Goal: Task Accomplishment & Management: Manage account settings

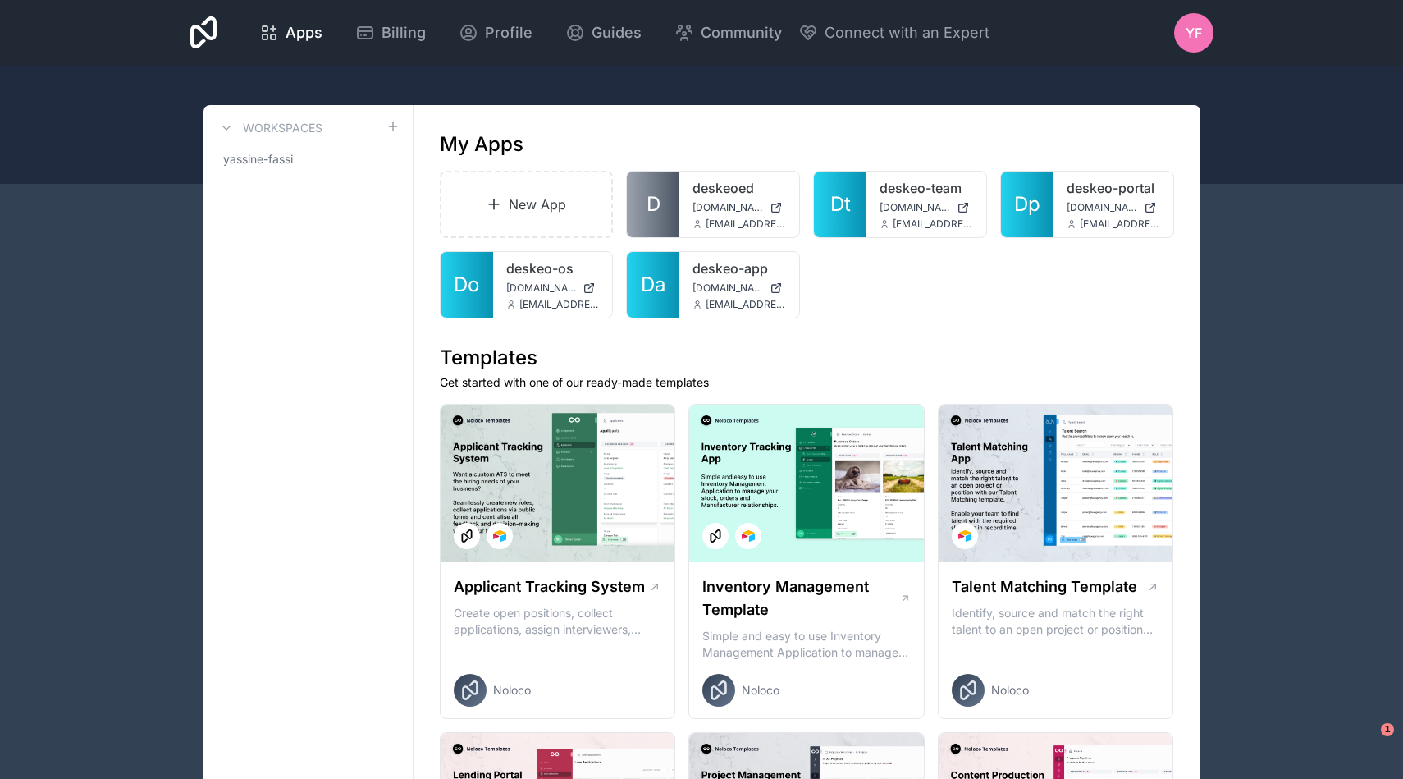
click at [1194, 30] on span "YF" at bounding box center [1194, 33] width 16 height 20
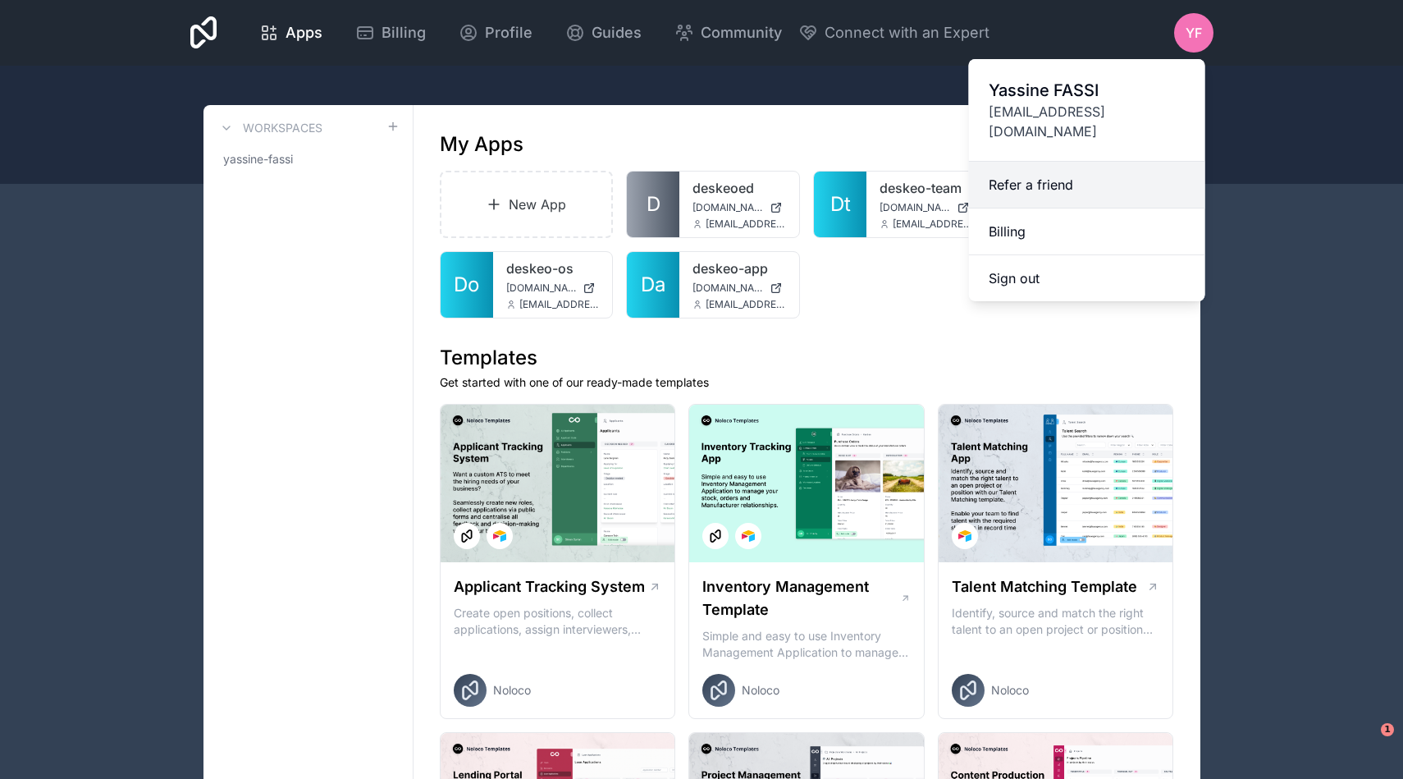
click at [1027, 167] on link "Refer a friend" at bounding box center [1087, 185] width 236 height 47
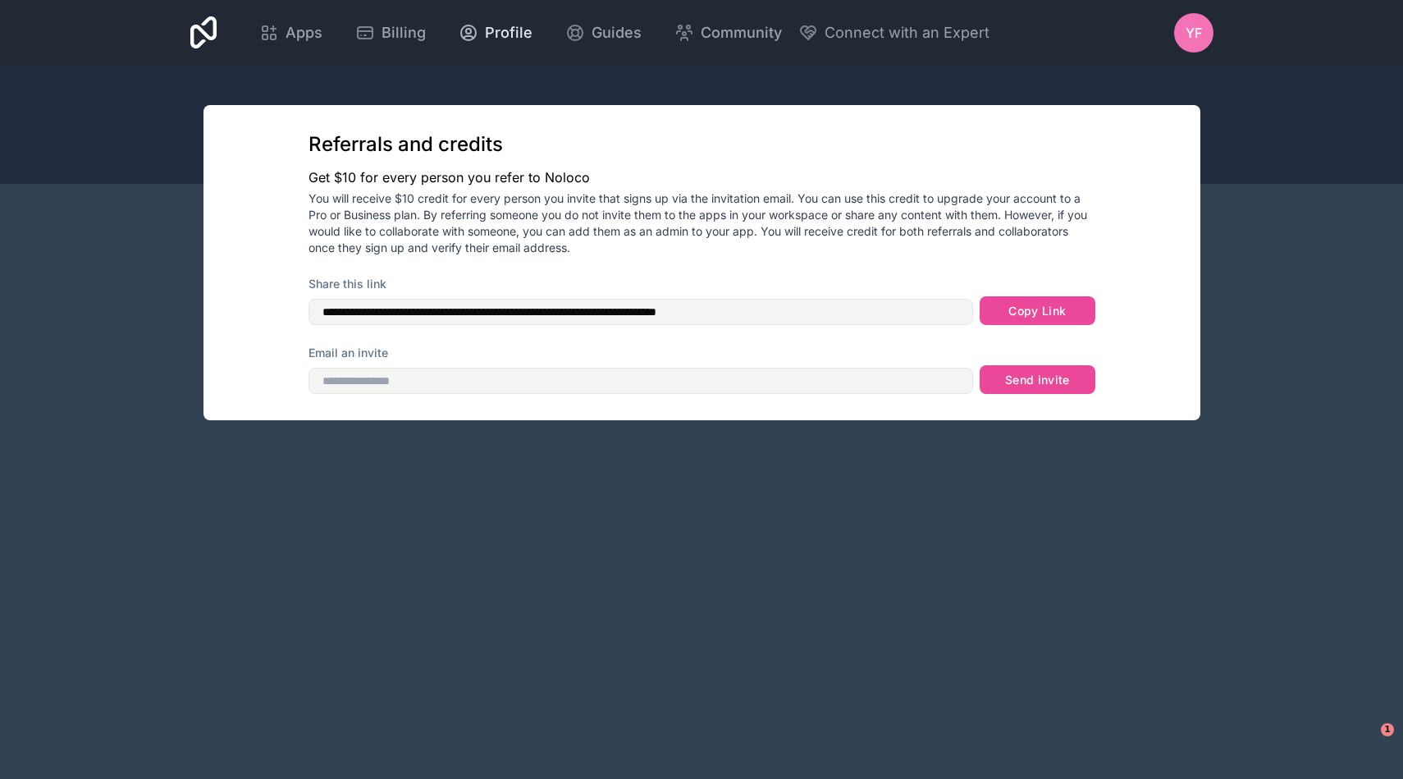
click at [491, 40] on span "Profile" at bounding box center [509, 32] width 48 height 23
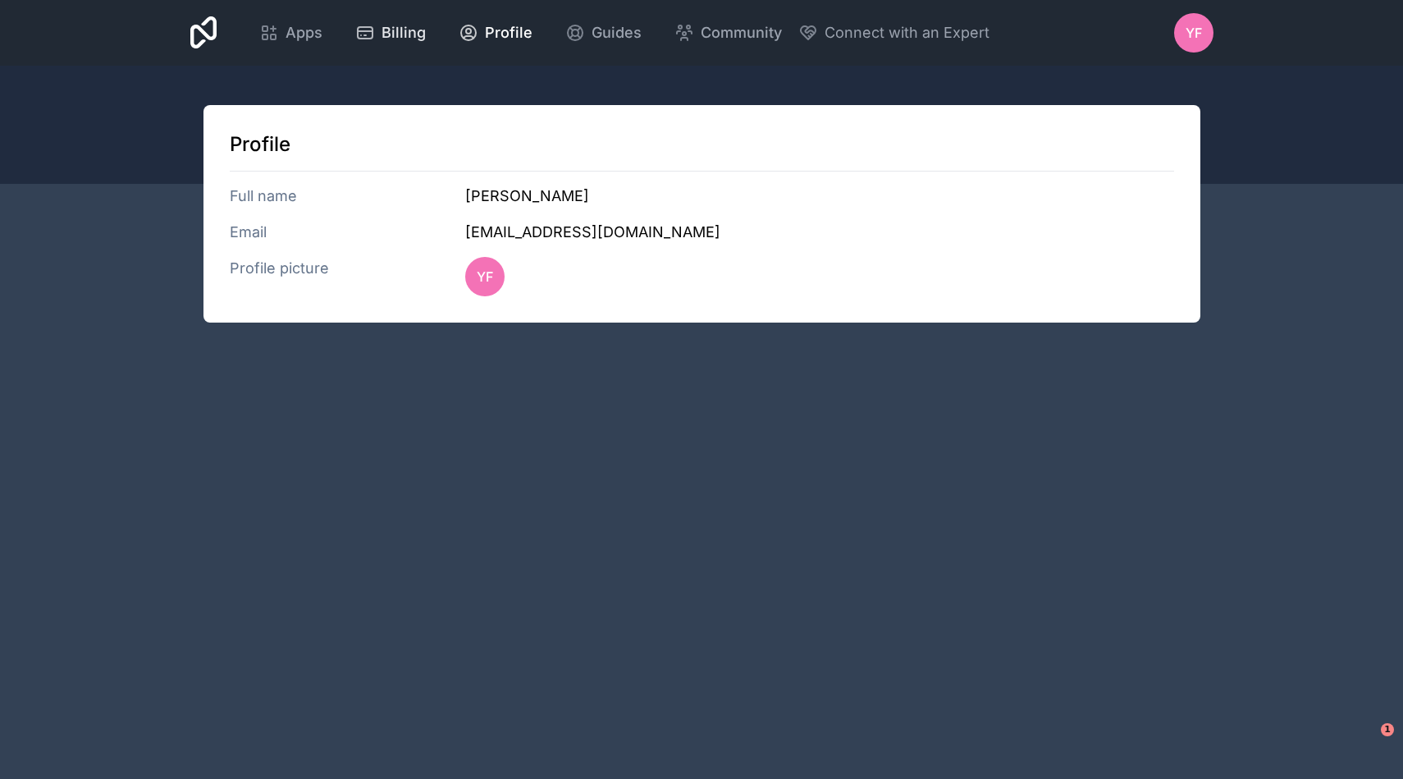
click at [387, 34] on span "Billing" at bounding box center [404, 32] width 44 height 23
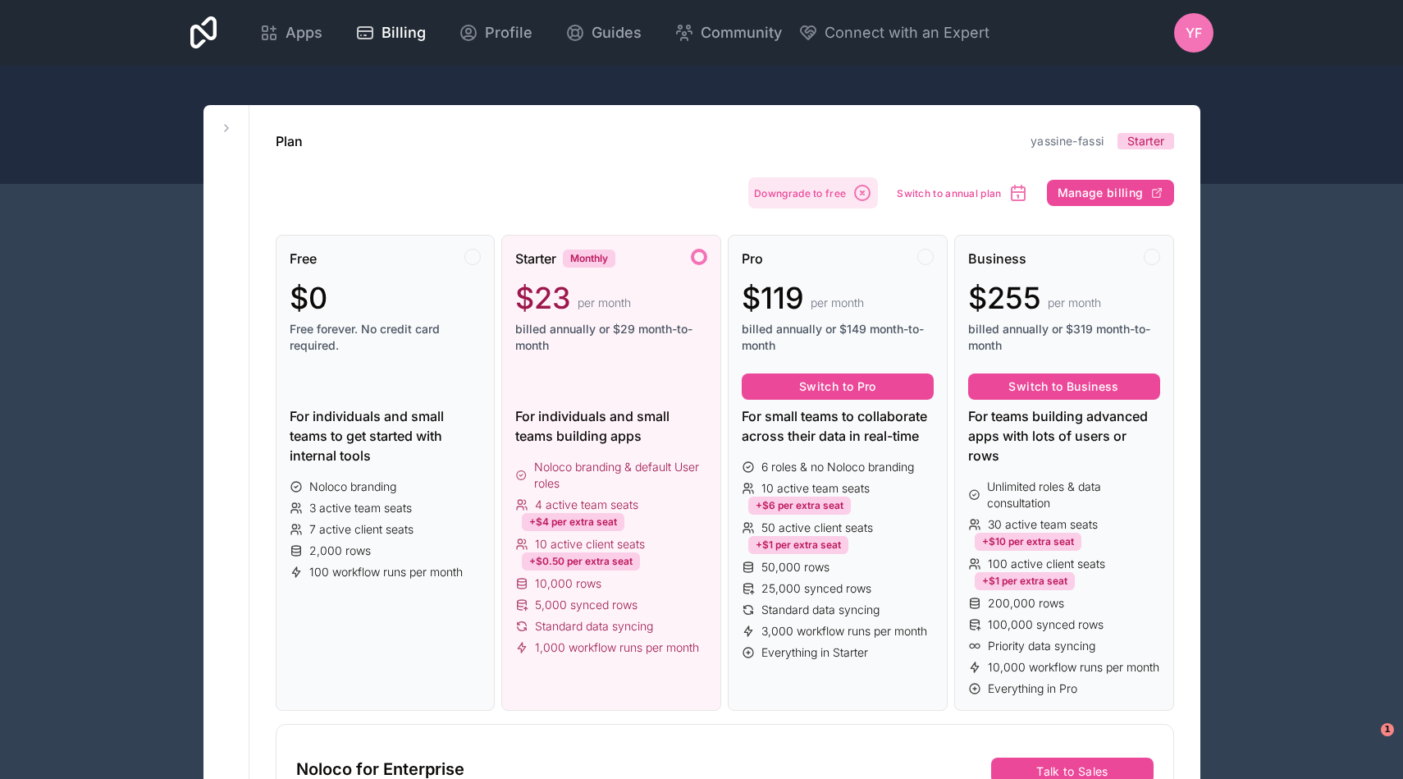
click at [821, 190] on span "Downgrade to free" at bounding box center [800, 193] width 92 height 12
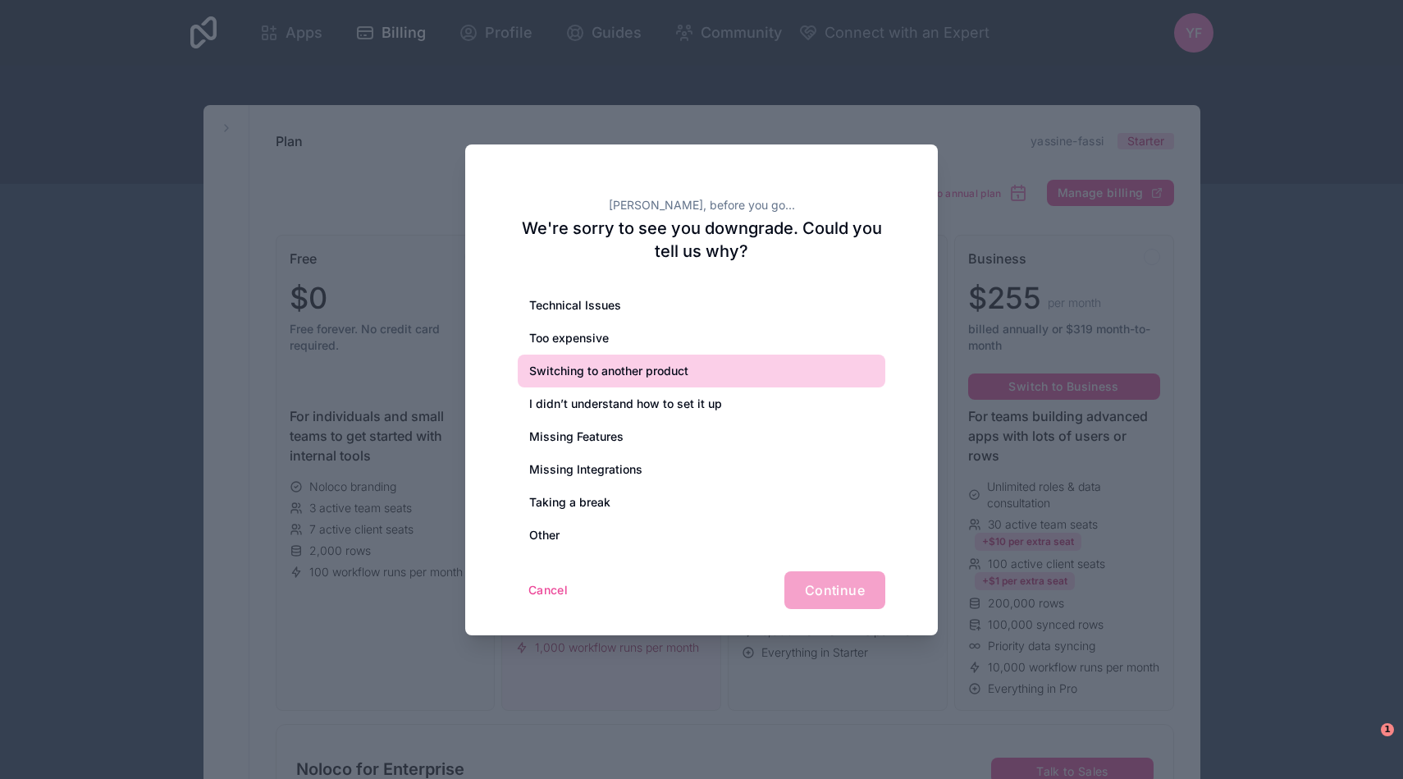
click at [667, 382] on div "Switching to another product" at bounding box center [702, 370] width 368 height 33
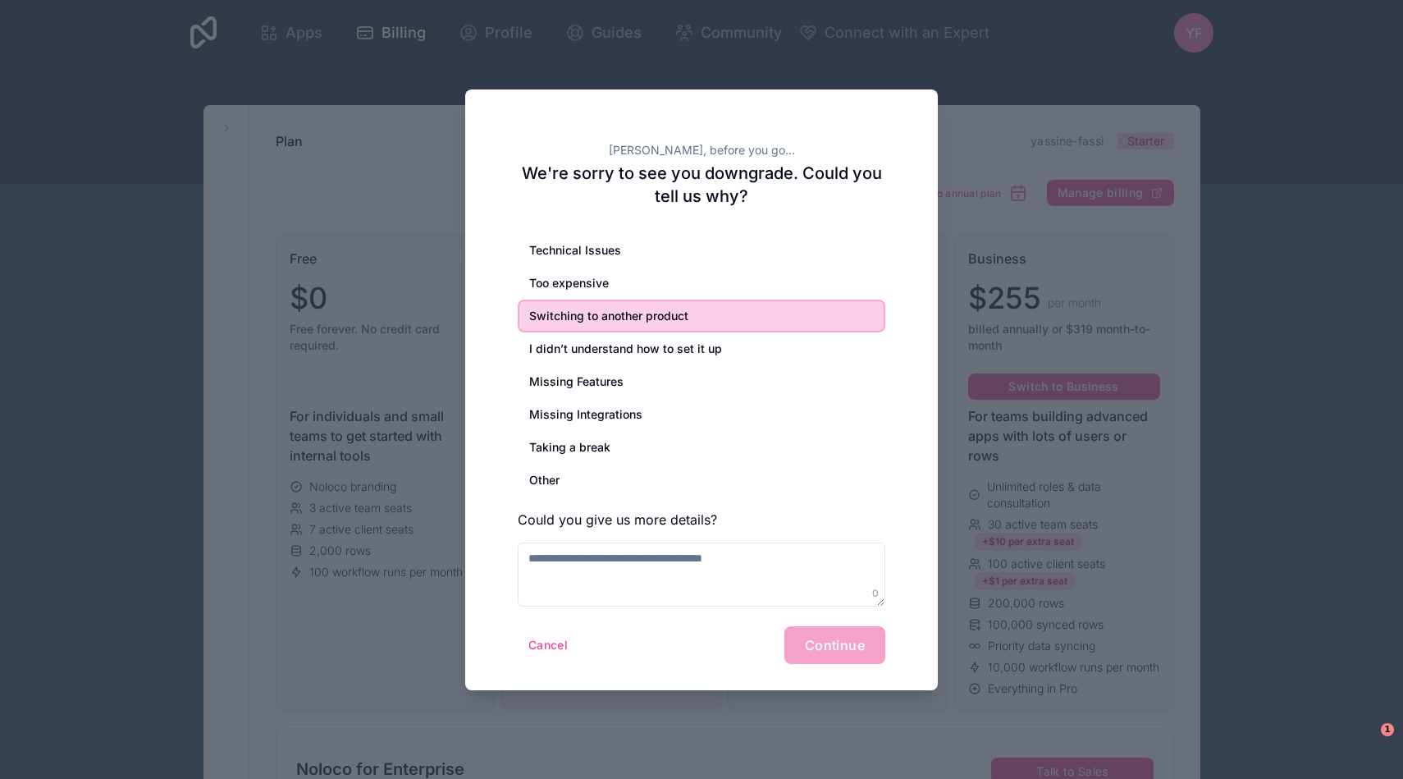
click at [794, 639] on div "Cancel Continue" at bounding box center [702, 645] width 368 height 38
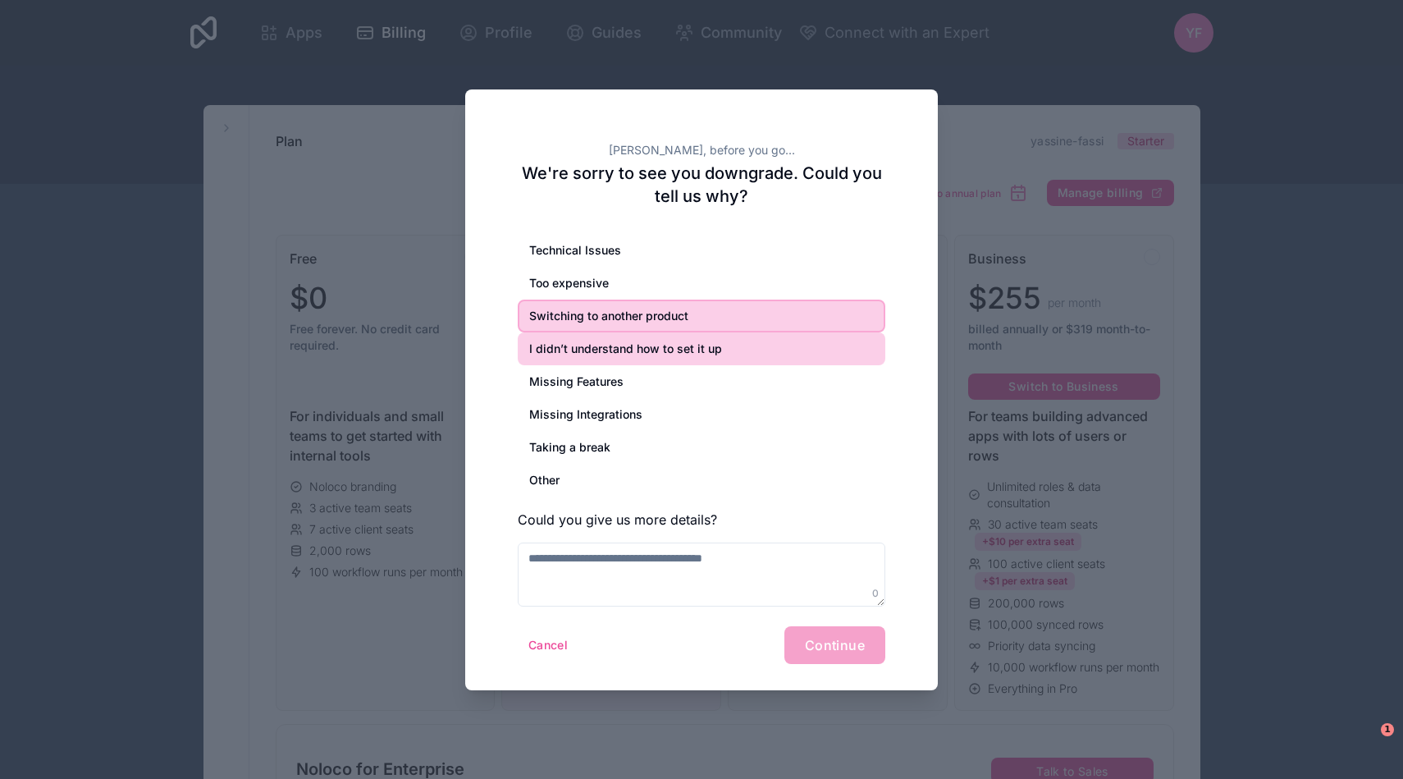
click at [592, 348] on div "I didn’t understand how to set it up" at bounding box center [702, 348] width 368 height 33
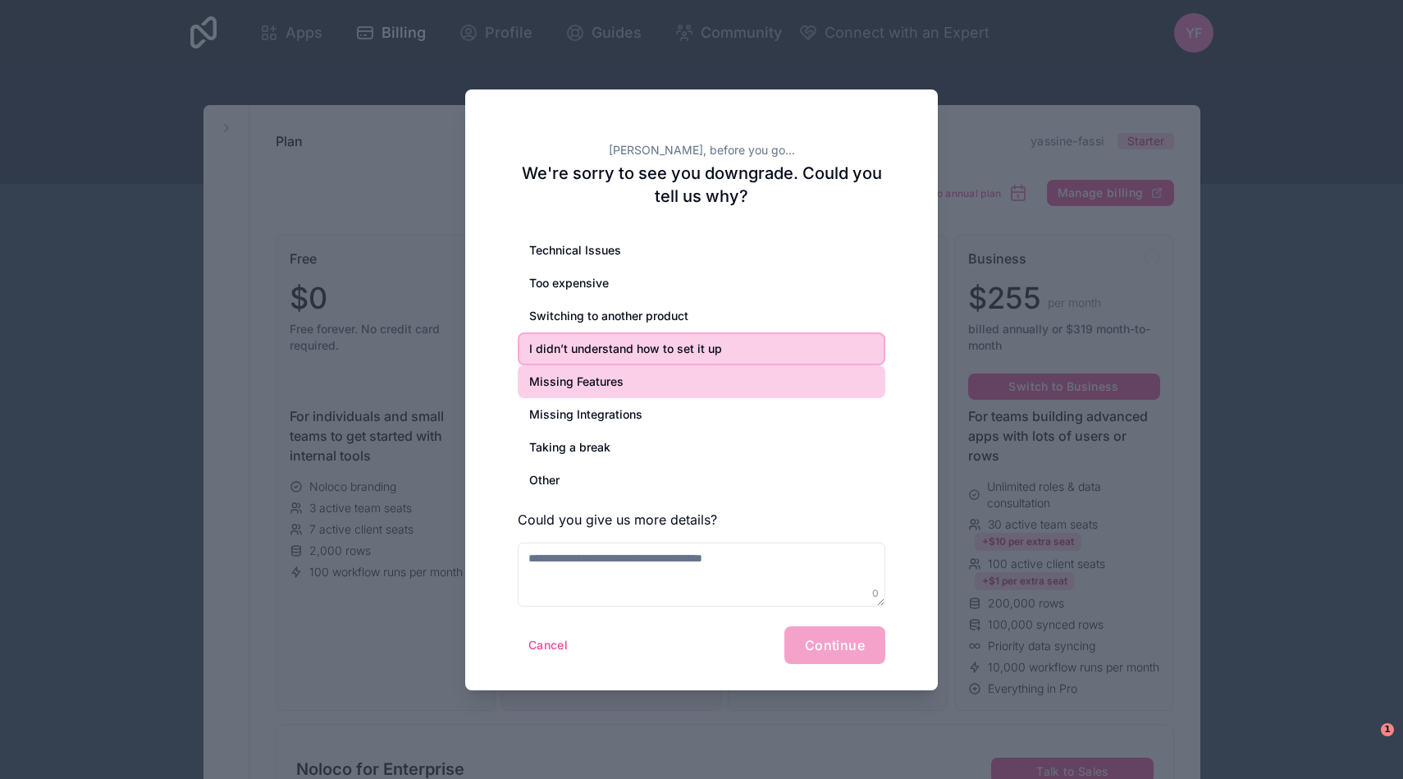
click at [579, 390] on div "Missing Features" at bounding box center [702, 381] width 368 height 33
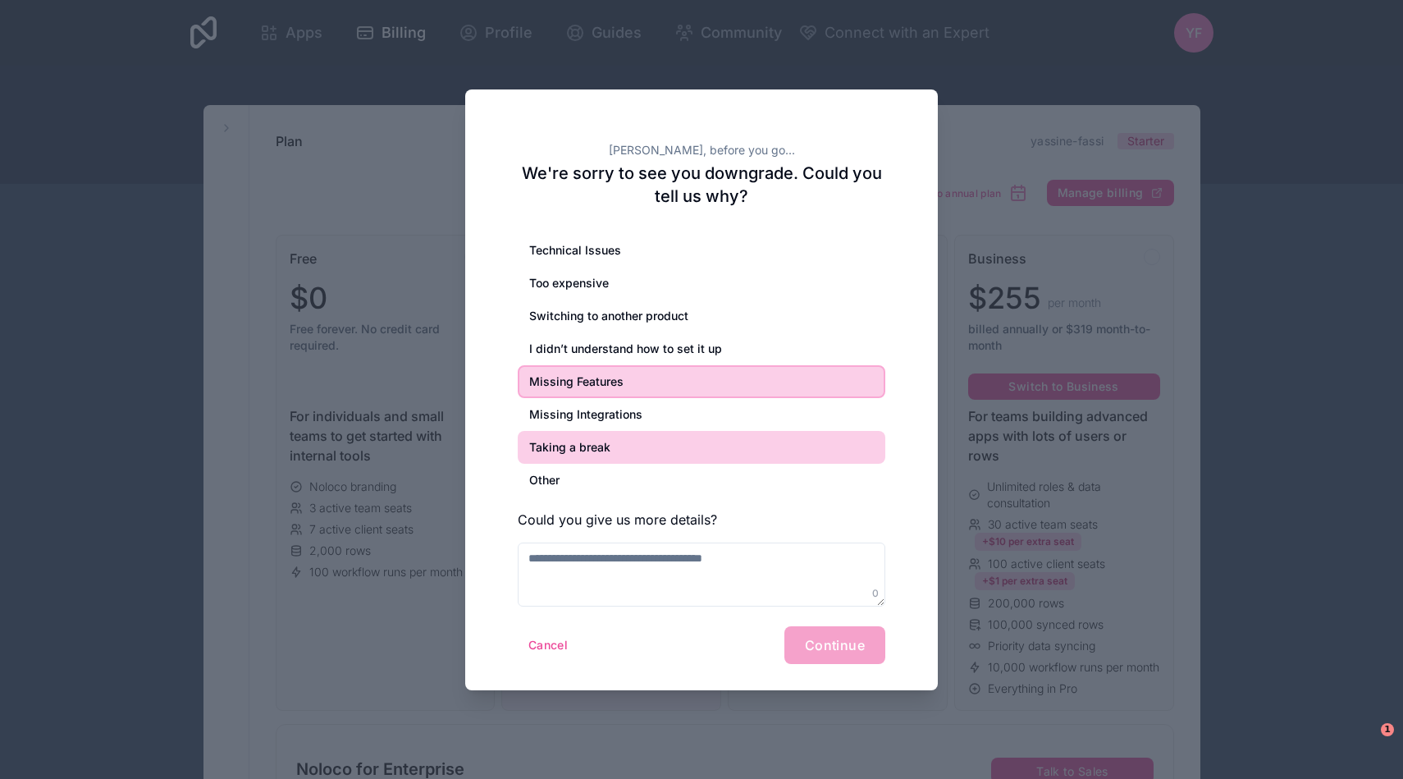
click at [577, 431] on div "Taking a break" at bounding box center [702, 447] width 368 height 33
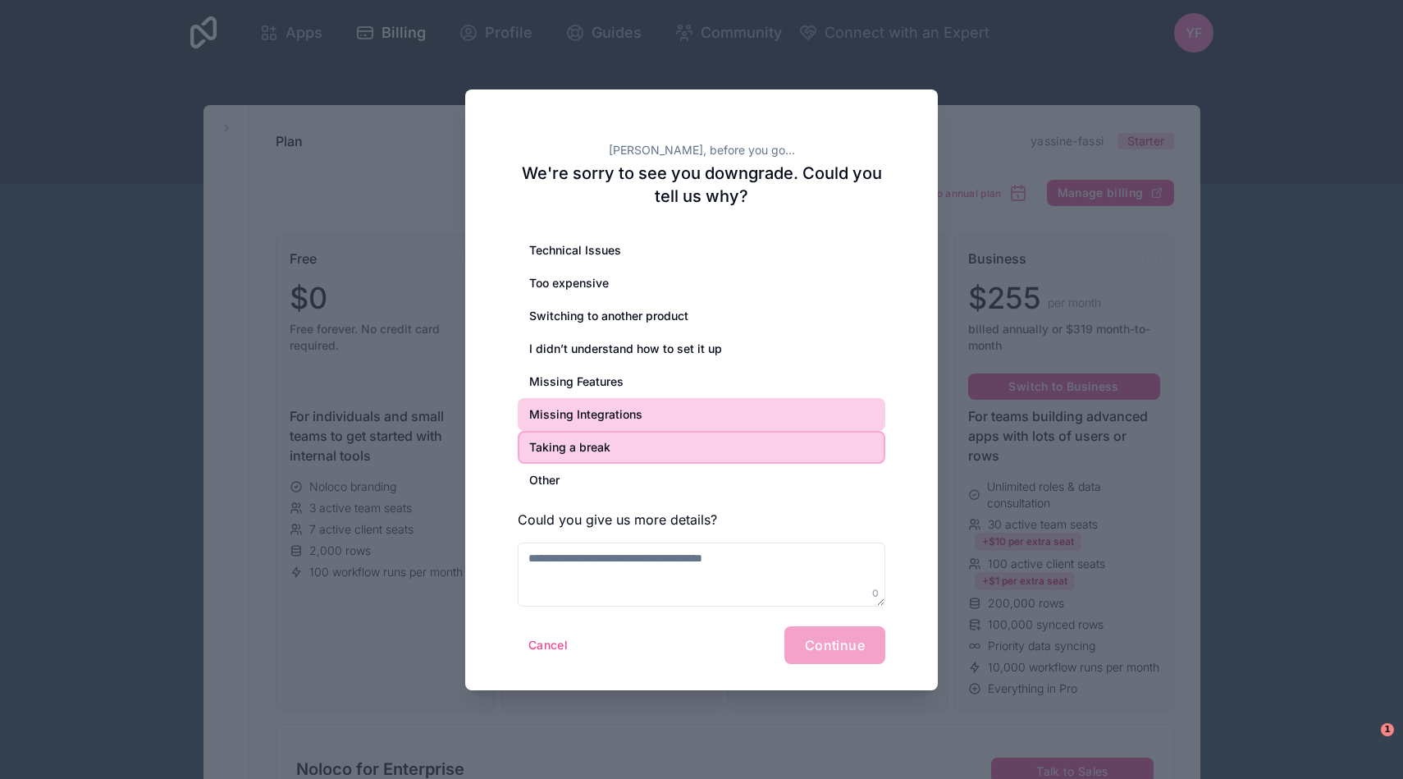
click at [597, 407] on div "Missing Integrations" at bounding box center [702, 414] width 368 height 33
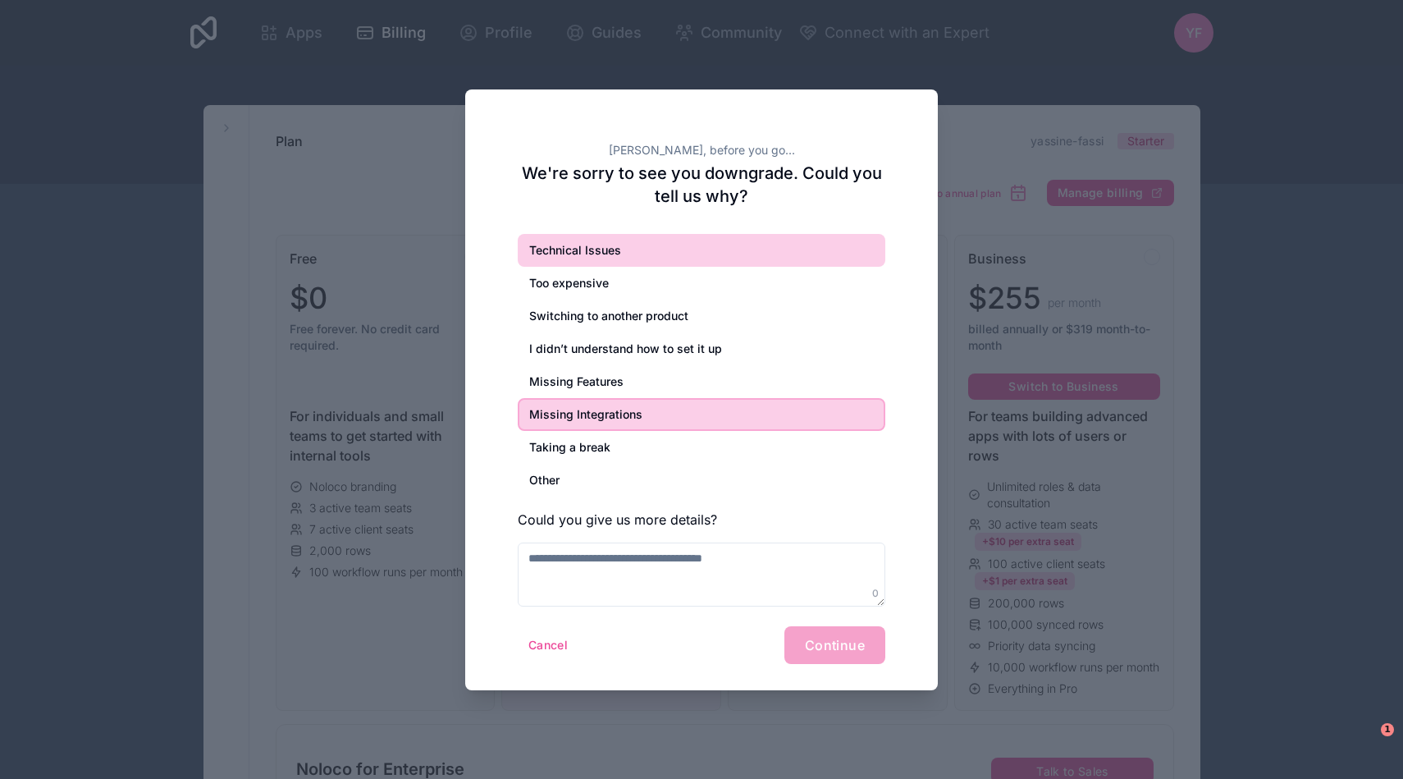
click at [606, 249] on div "Technical Issues" at bounding box center [702, 250] width 368 height 33
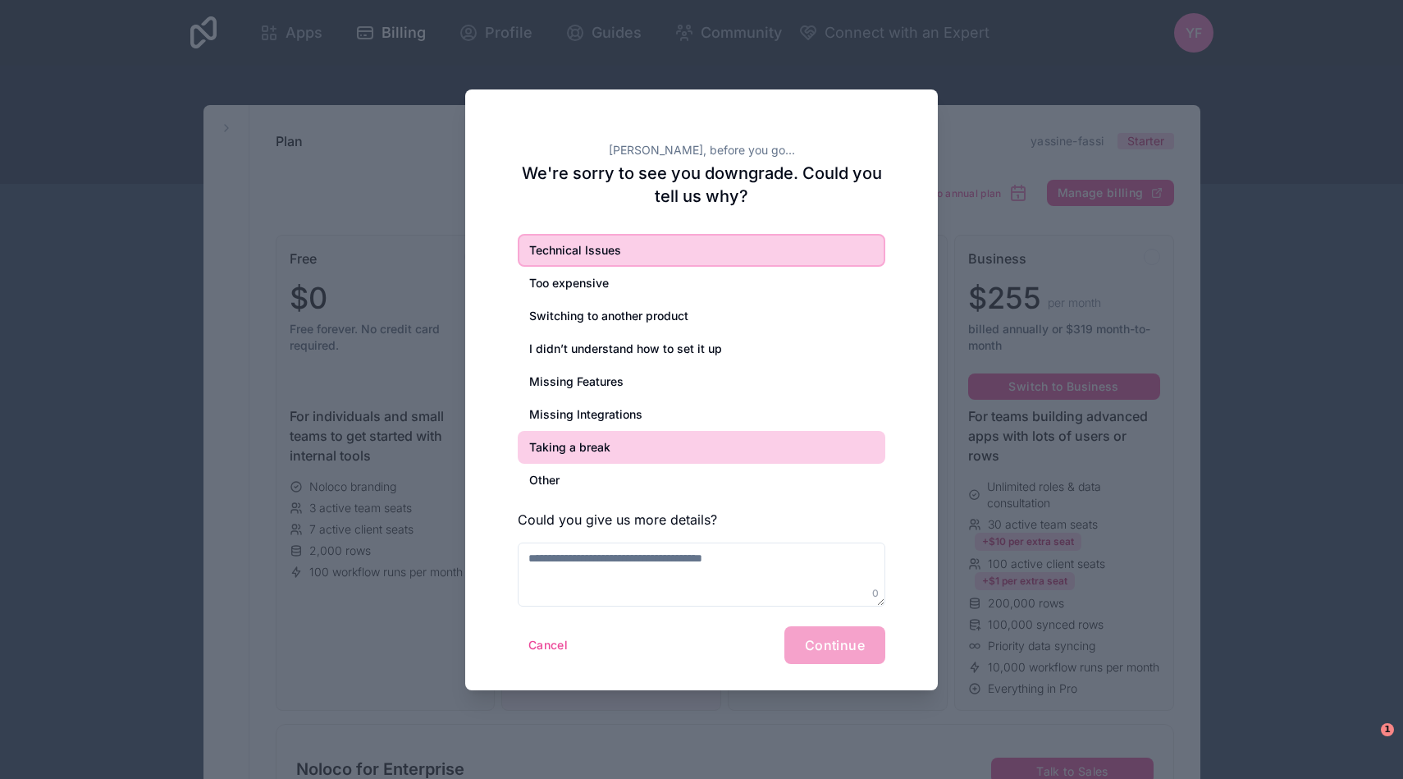
click at [580, 437] on div "Taking a break" at bounding box center [702, 447] width 368 height 33
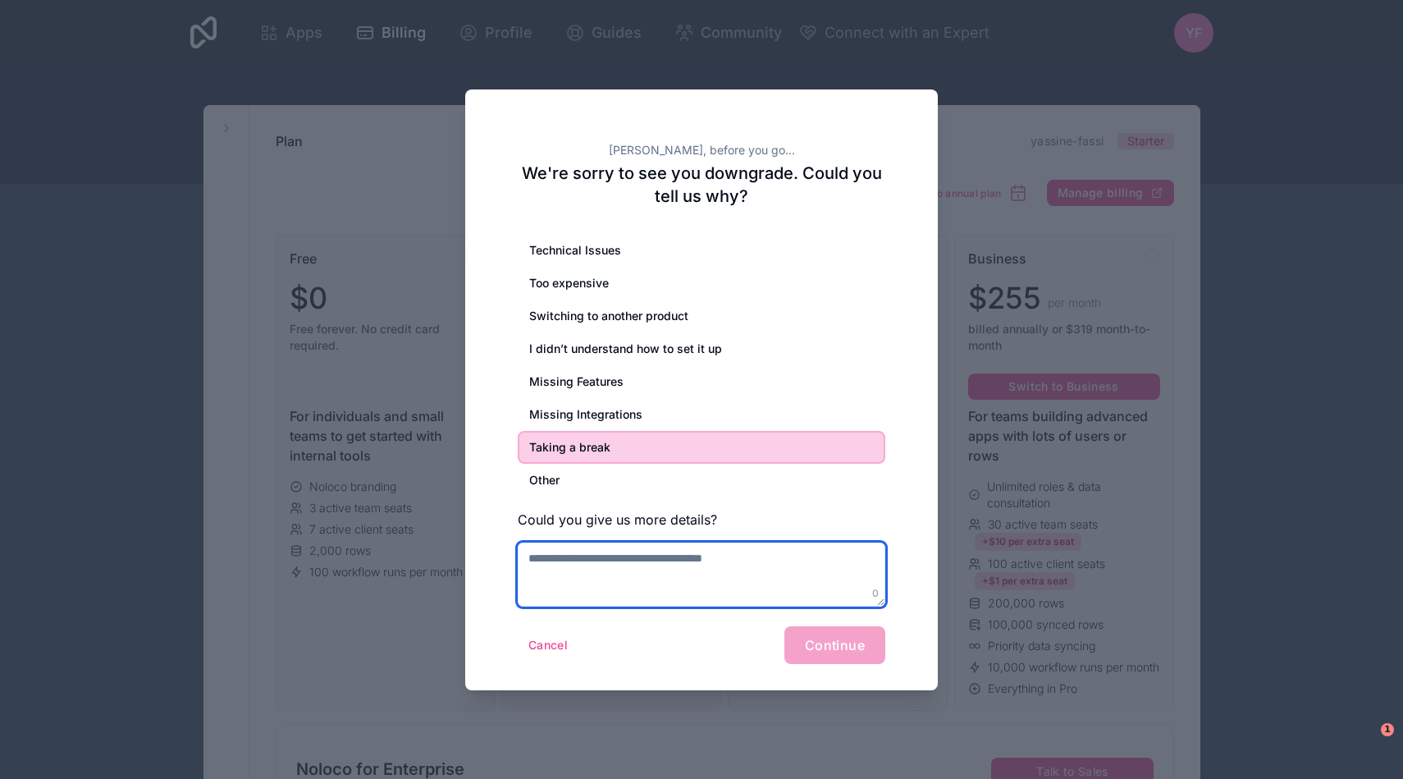
click at [787, 578] on textarea at bounding box center [702, 574] width 368 height 64
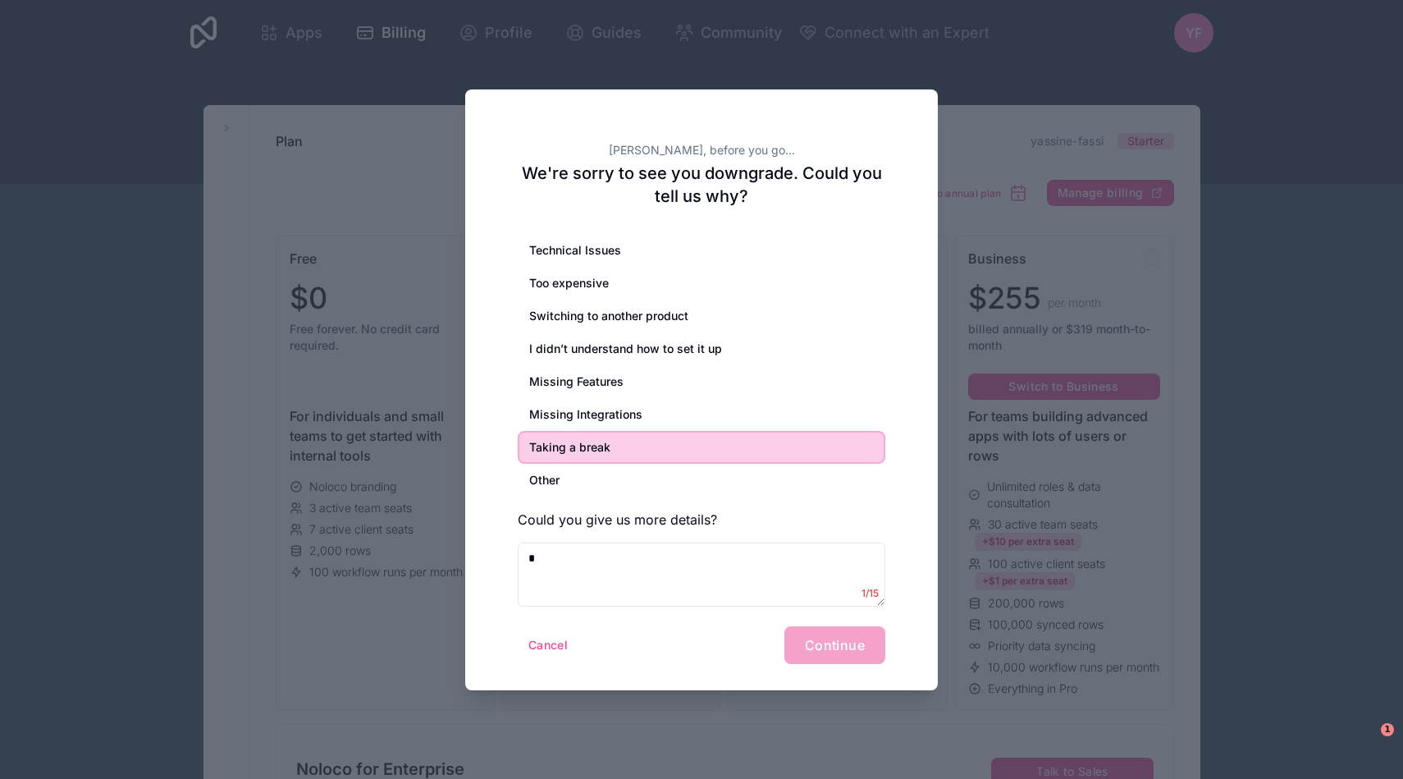
click at [841, 647] on div "Cancel Continue" at bounding box center [702, 645] width 368 height 38
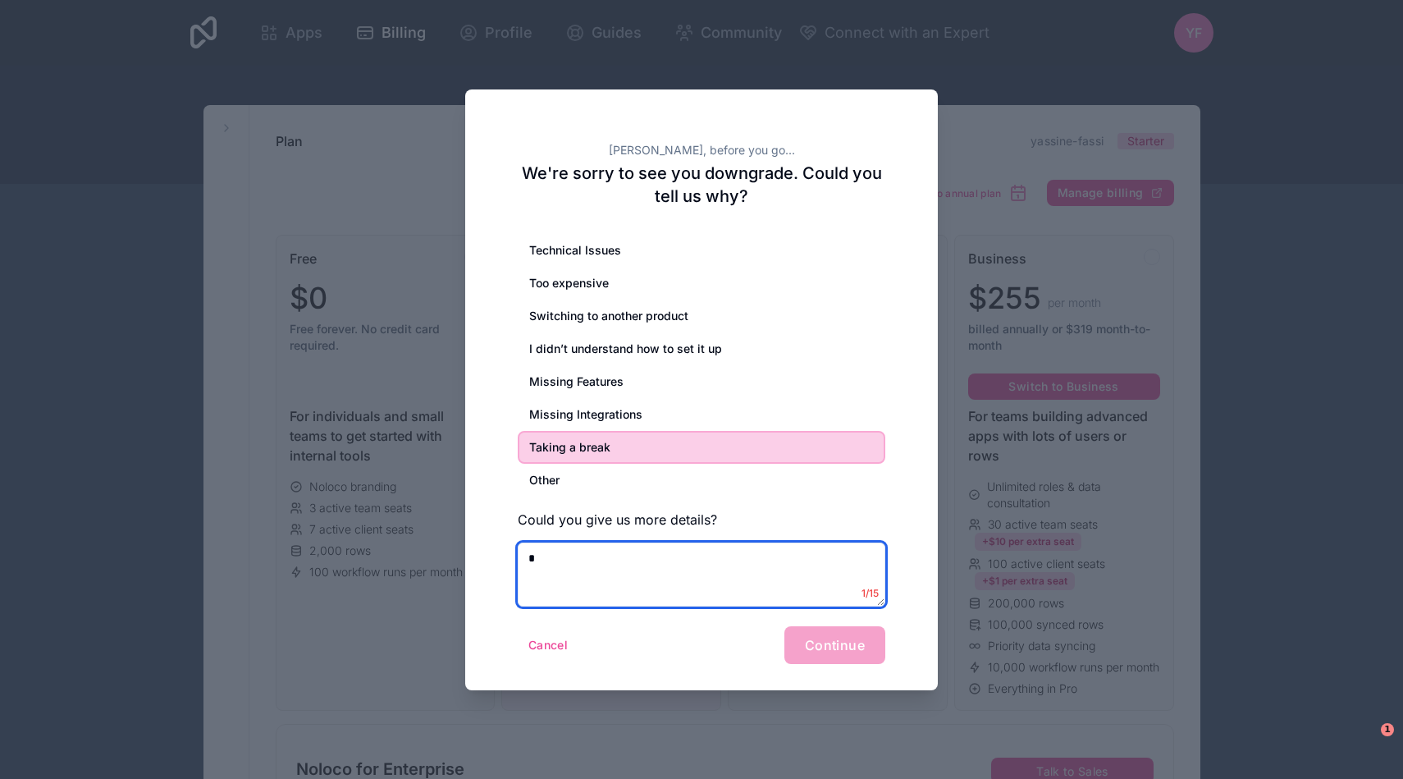
click at [732, 556] on textarea "*" at bounding box center [702, 574] width 368 height 64
type textarea "*"
type textarea "**********"
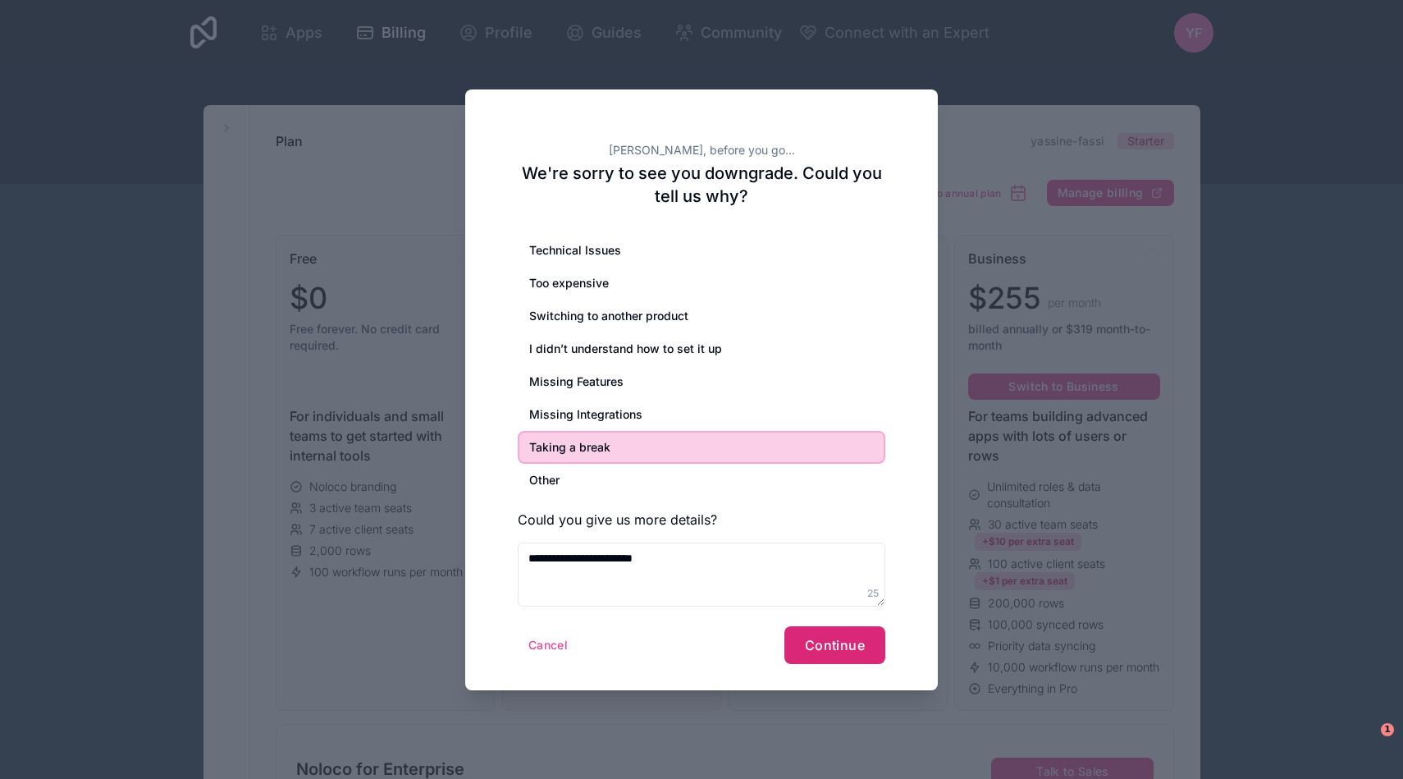
click at [843, 652] on span "Continue" at bounding box center [835, 645] width 60 height 16
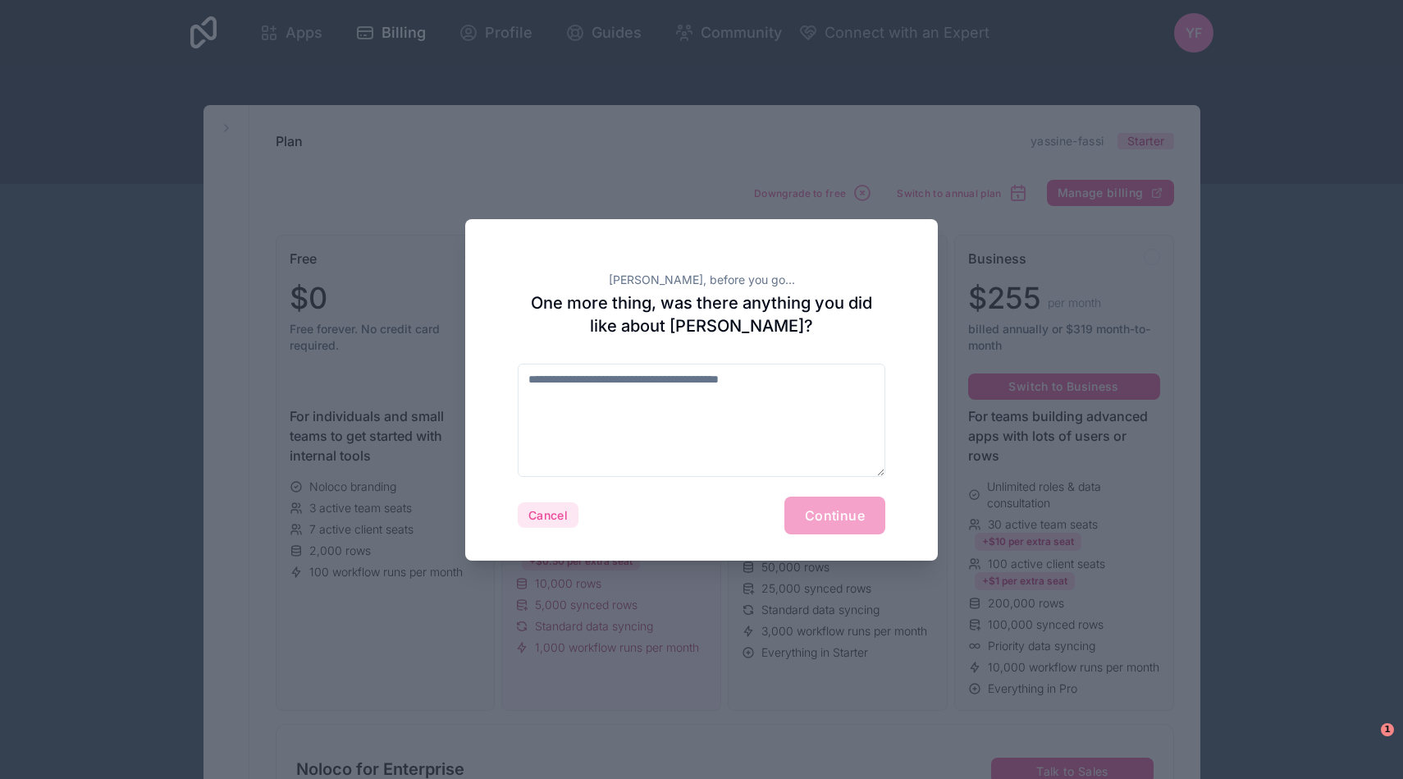
click at [557, 513] on button "Cancel" at bounding box center [548, 515] width 61 height 26
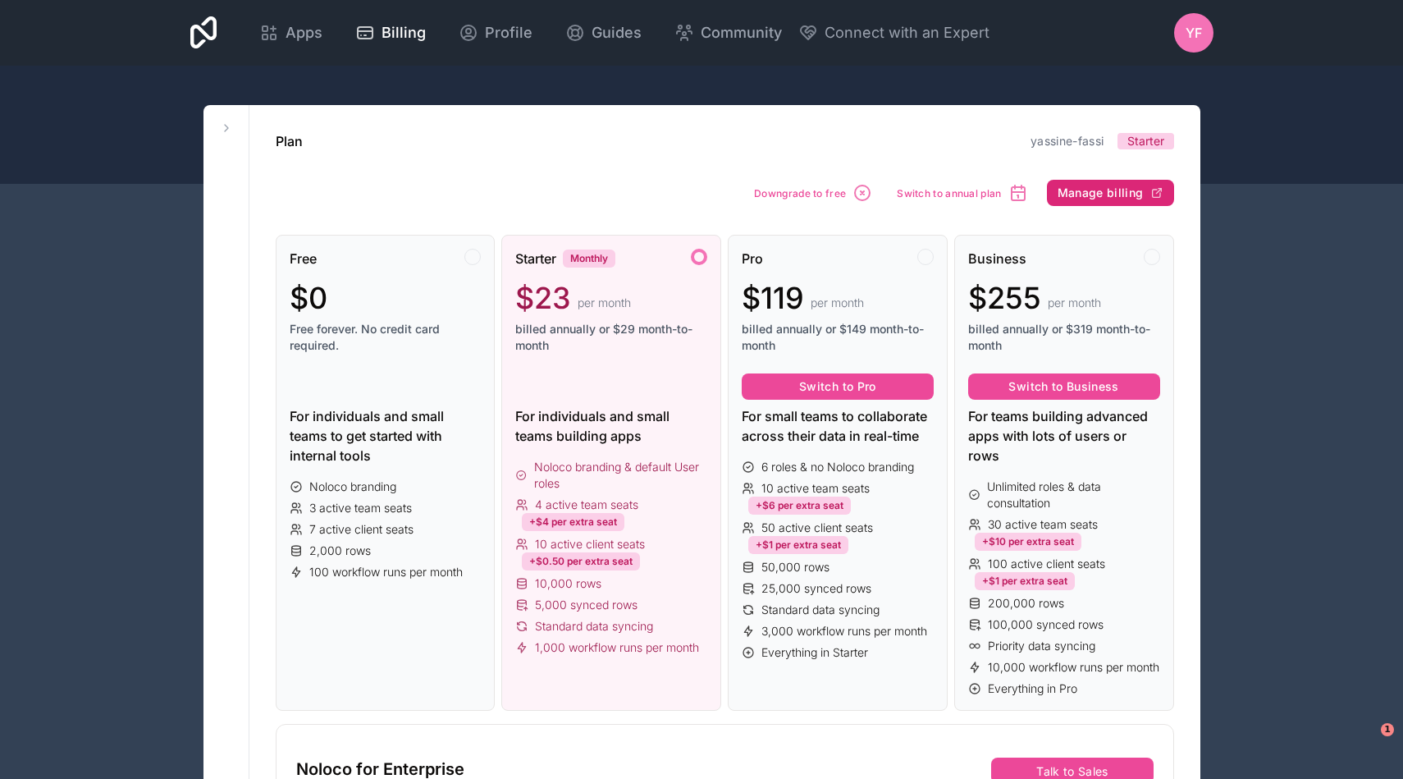
click at [1106, 194] on span "Manage billing" at bounding box center [1101, 192] width 86 height 15
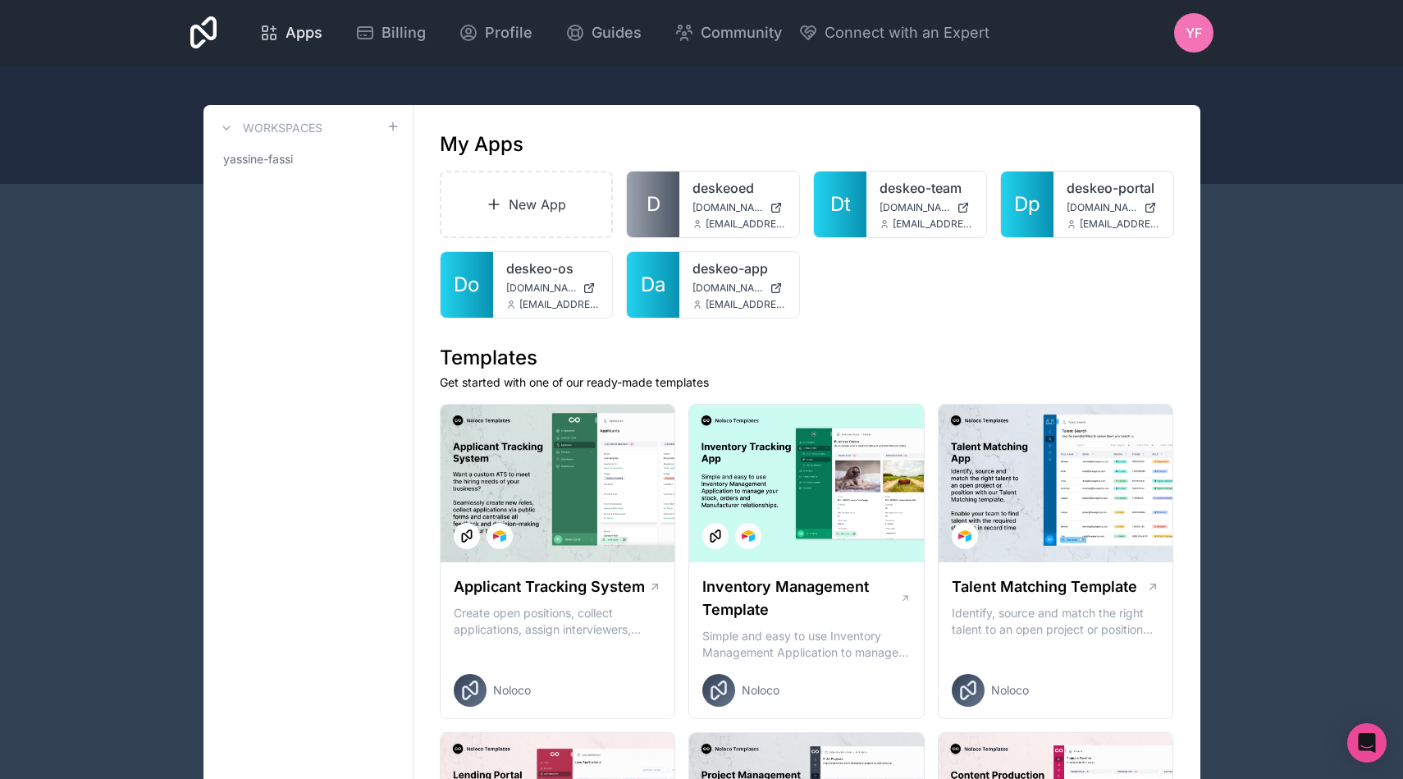
click at [295, 29] on span "Apps" at bounding box center [304, 32] width 37 height 23
click at [512, 33] on span "Profile" at bounding box center [509, 32] width 48 height 23
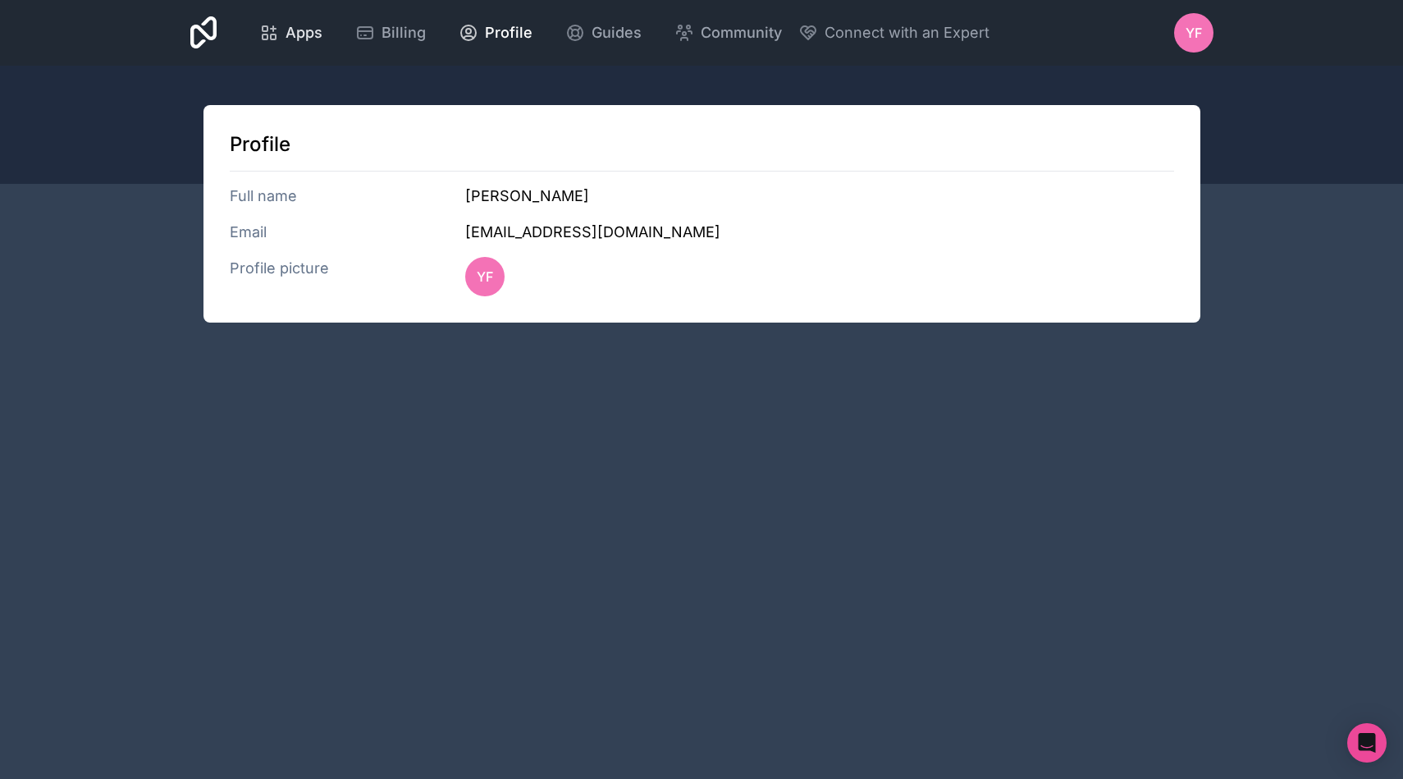
click at [287, 28] on span "Apps" at bounding box center [304, 32] width 37 height 23
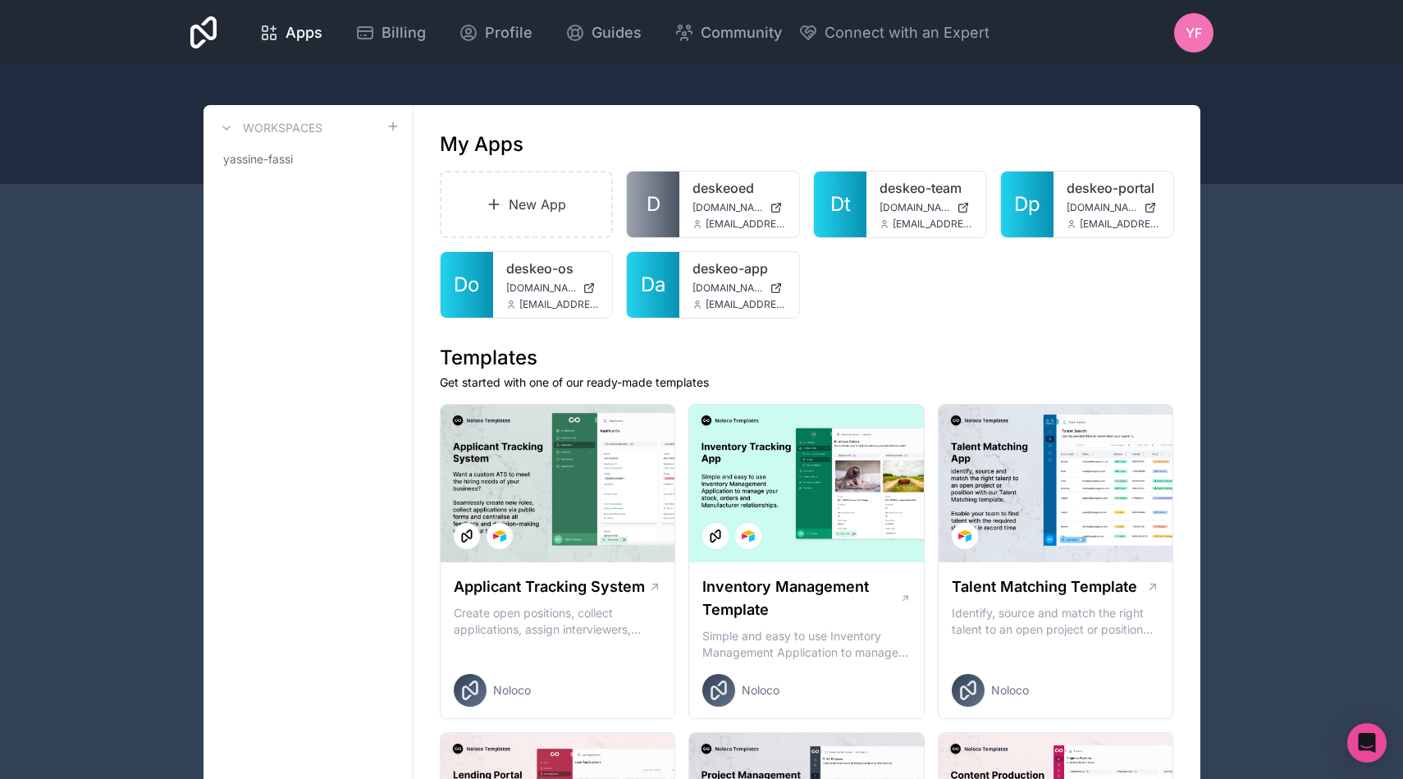
click at [1189, 38] on span "YF" at bounding box center [1194, 33] width 16 height 20
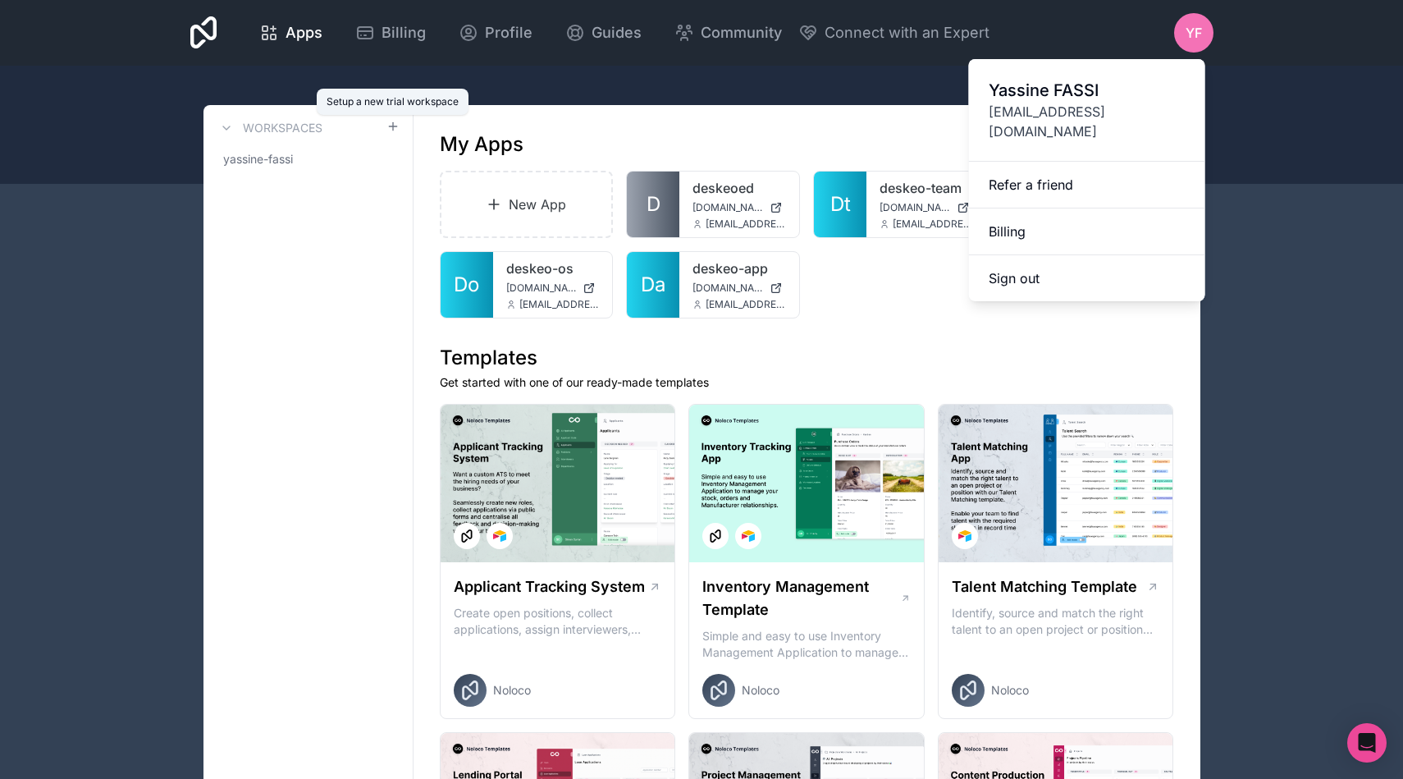
click at [396, 125] on icon at bounding box center [392, 126] width 13 height 13
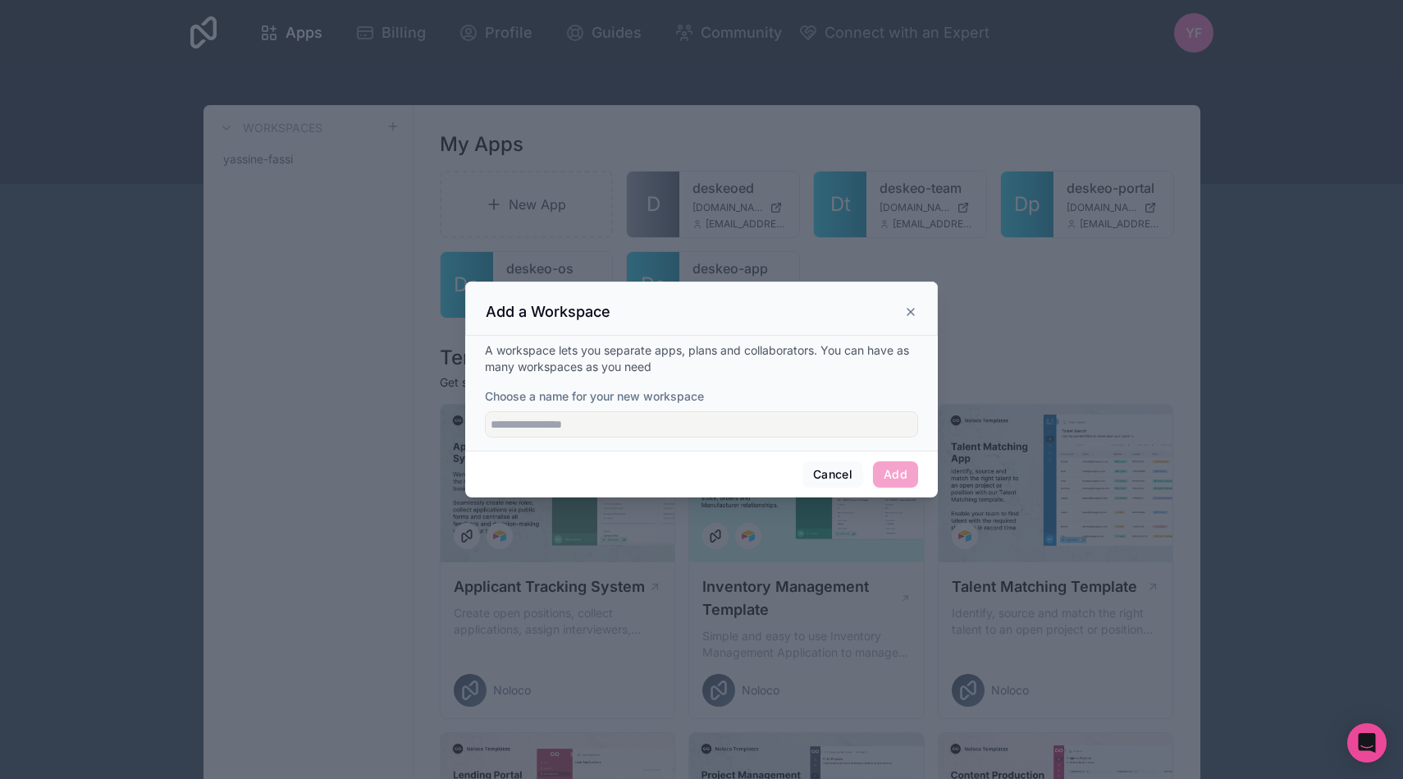
click at [701, 441] on div "A workspace lets you separate apps, plans and collaborators. You can have as ma…" at bounding box center [701, 393] width 473 height 115
click at [702, 428] on input "Choose a name for your new workspace" at bounding box center [701, 424] width 433 height 26
type input "**"
click at [907, 487] on button "Add" at bounding box center [895, 474] width 45 height 26
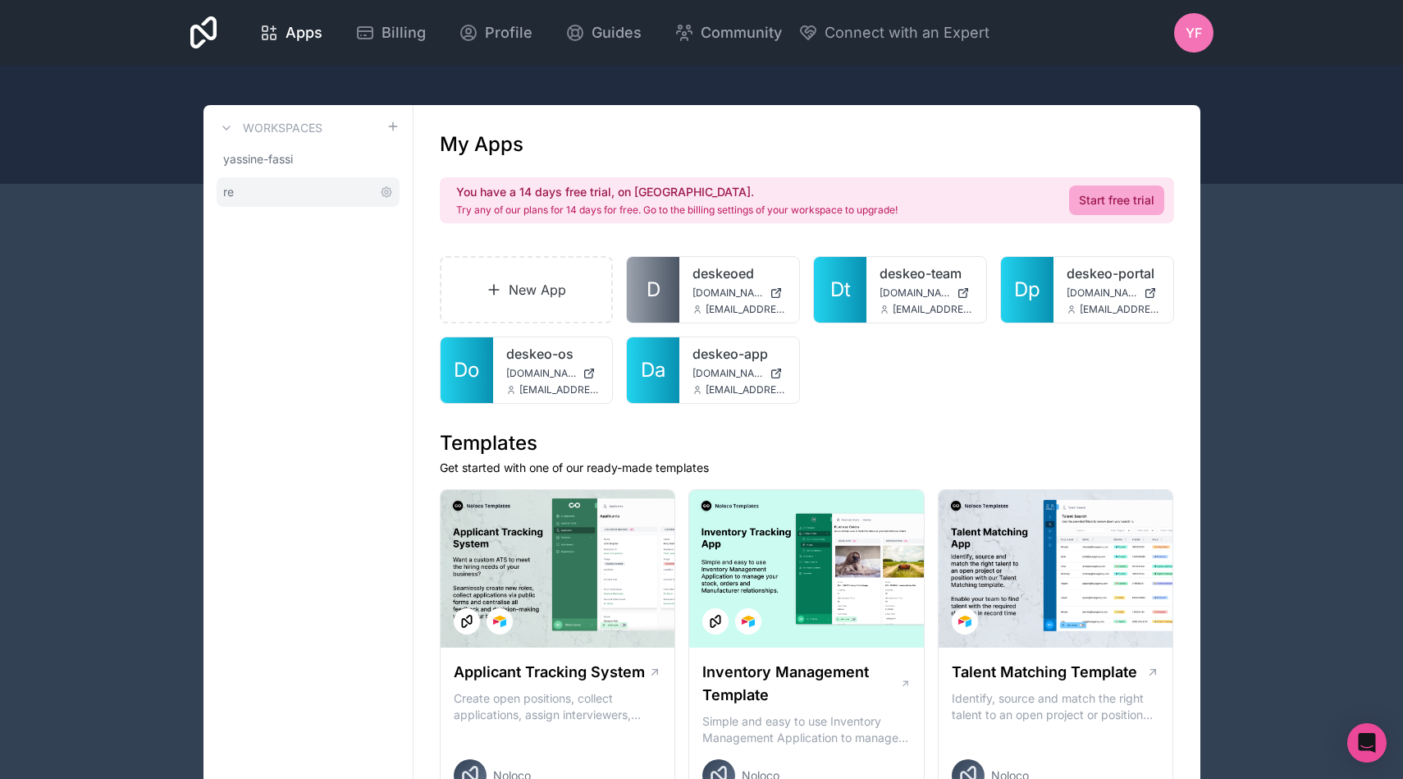
click at [249, 189] on link "re" at bounding box center [308, 192] width 183 height 30
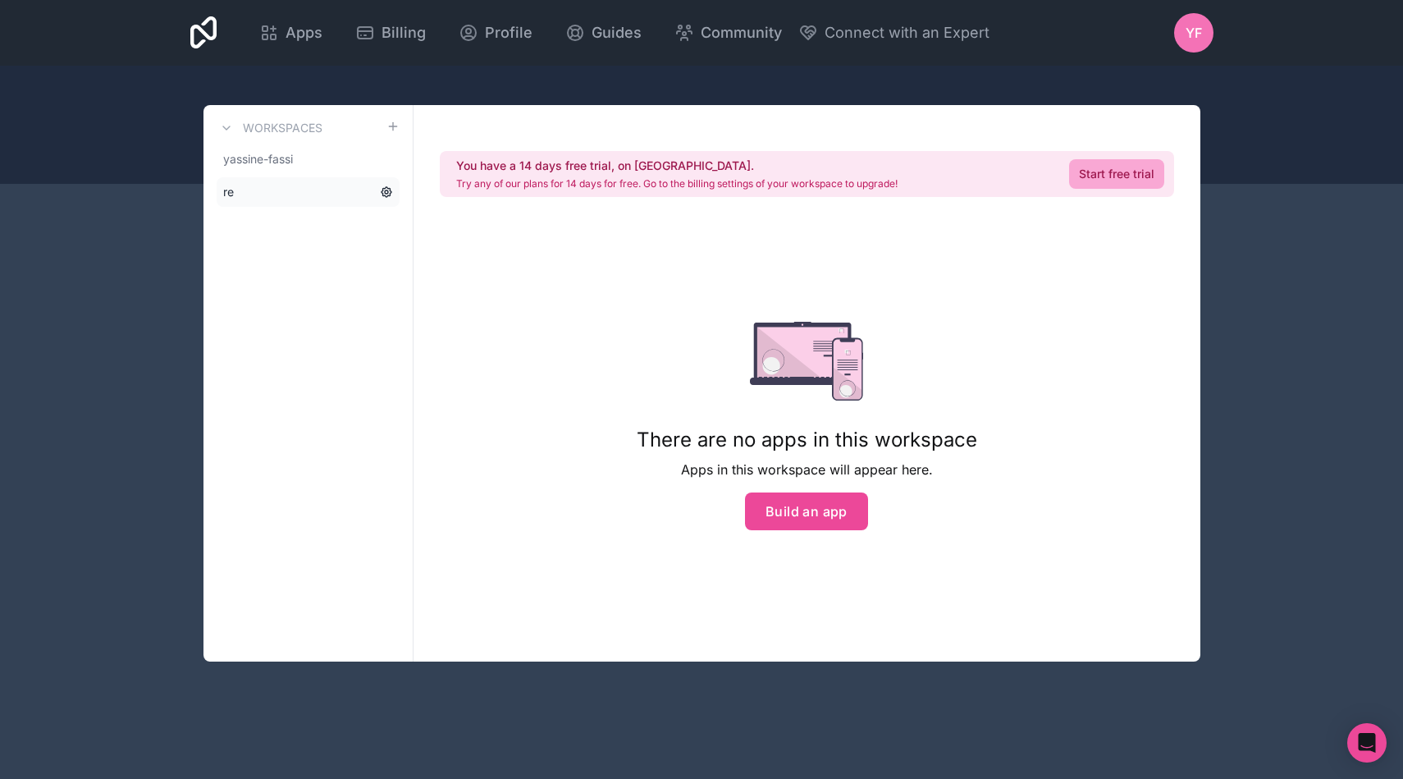
click at [387, 196] on icon at bounding box center [387, 192] width 10 height 10
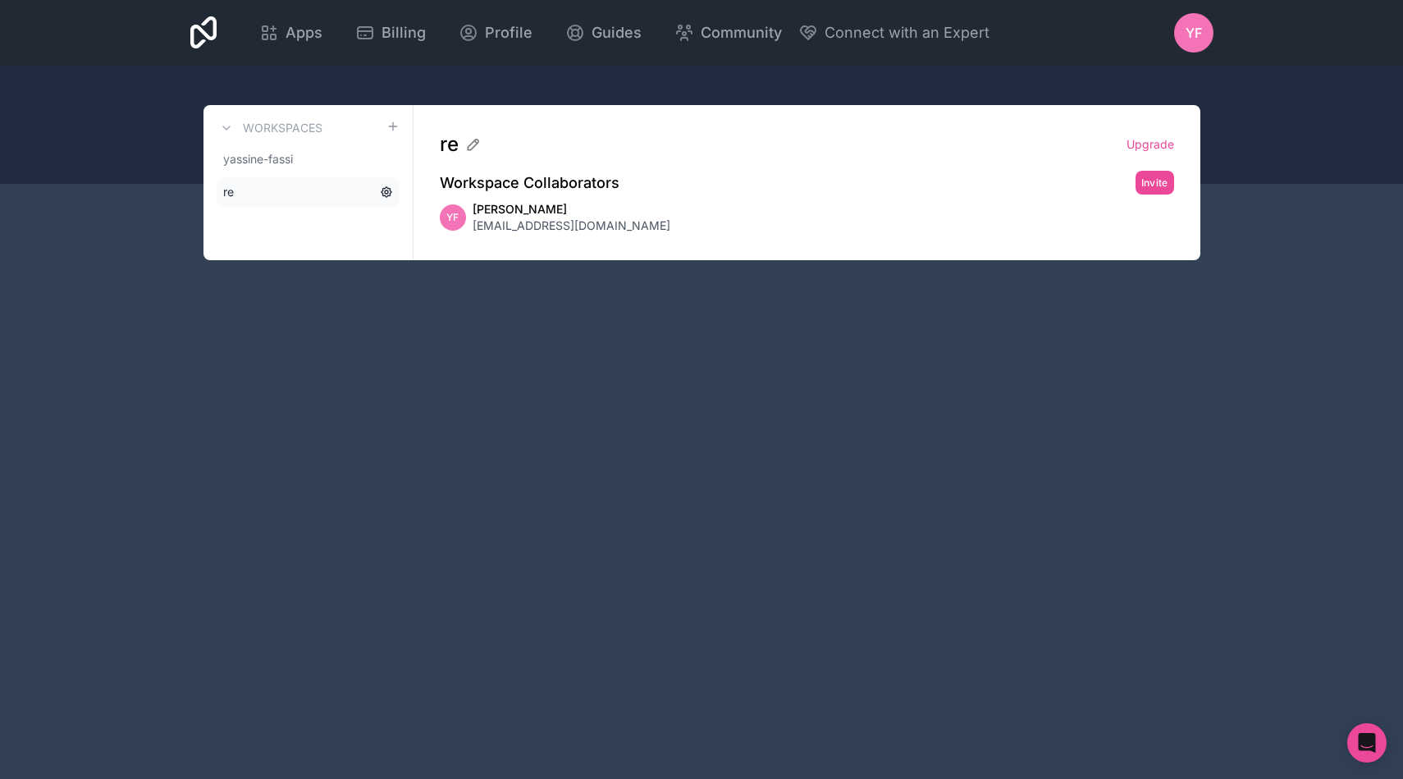
click at [385, 193] on icon at bounding box center [386, 191] width 3 height 3
click at [385, 189] on icon at bounding box center [386, 191] width 13 height 13
click at [319, 191] on link "re" at bounding box center [308, 192] width 183 height 30
click at [305, 168] on link "yassine-fassi" at bounding box center [308, 159] width 183 height 30
click at [295, 190] on link "re" at bounding box center [308, 192] width 183 height 30
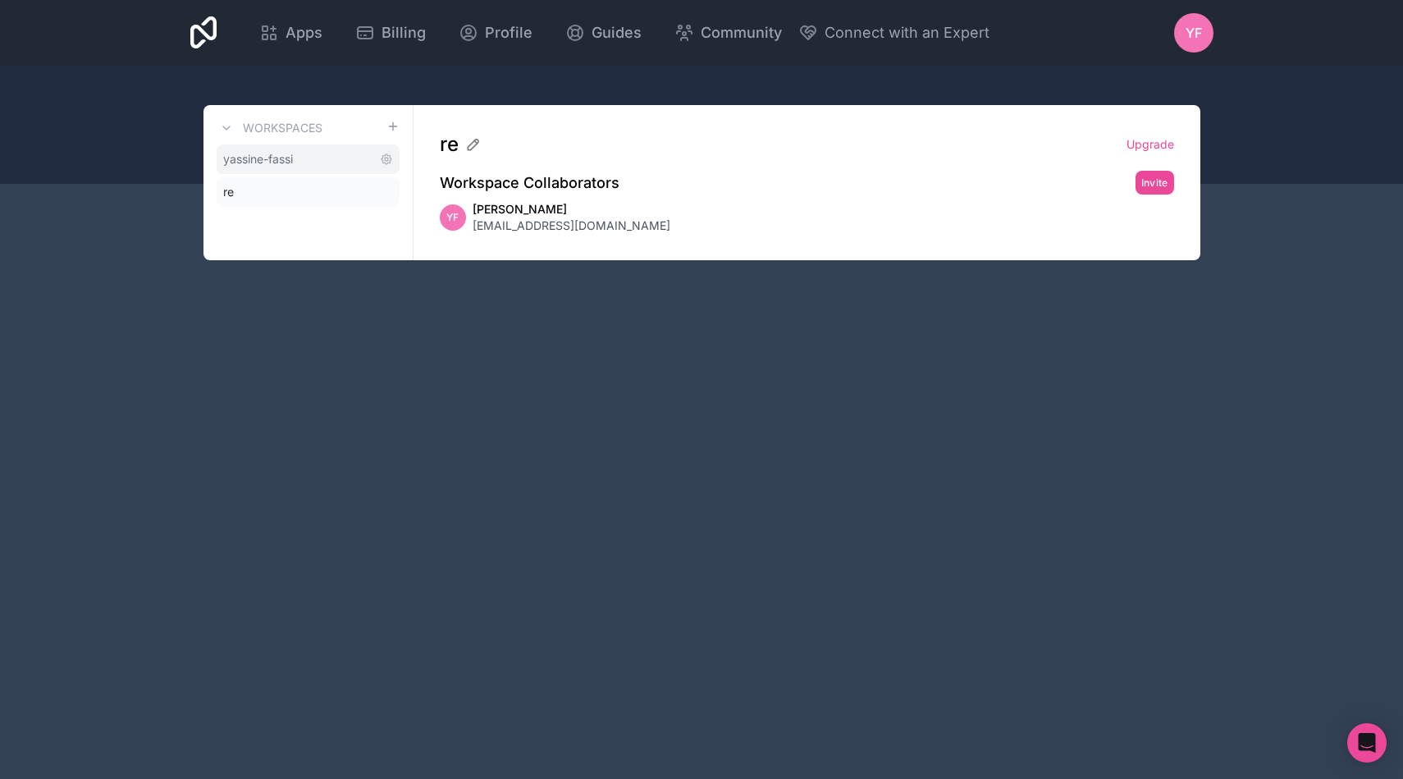
click at [312, 153] on link "yassine-fassi" at bounding box center [308, 159] width 183 height 30
click at [592, 203] on div "YF Yassine FASSI yfassi@deskeo.fr" at bounding box center [807, 217] width 734 height 33
click at [533, 226] on span "yfassi@deskeo.fr" at bounding box center [572, 225] width 198 height 16
click at [304, 29] on span "Apps" at bounding box center [304, 32] width 37 height 23
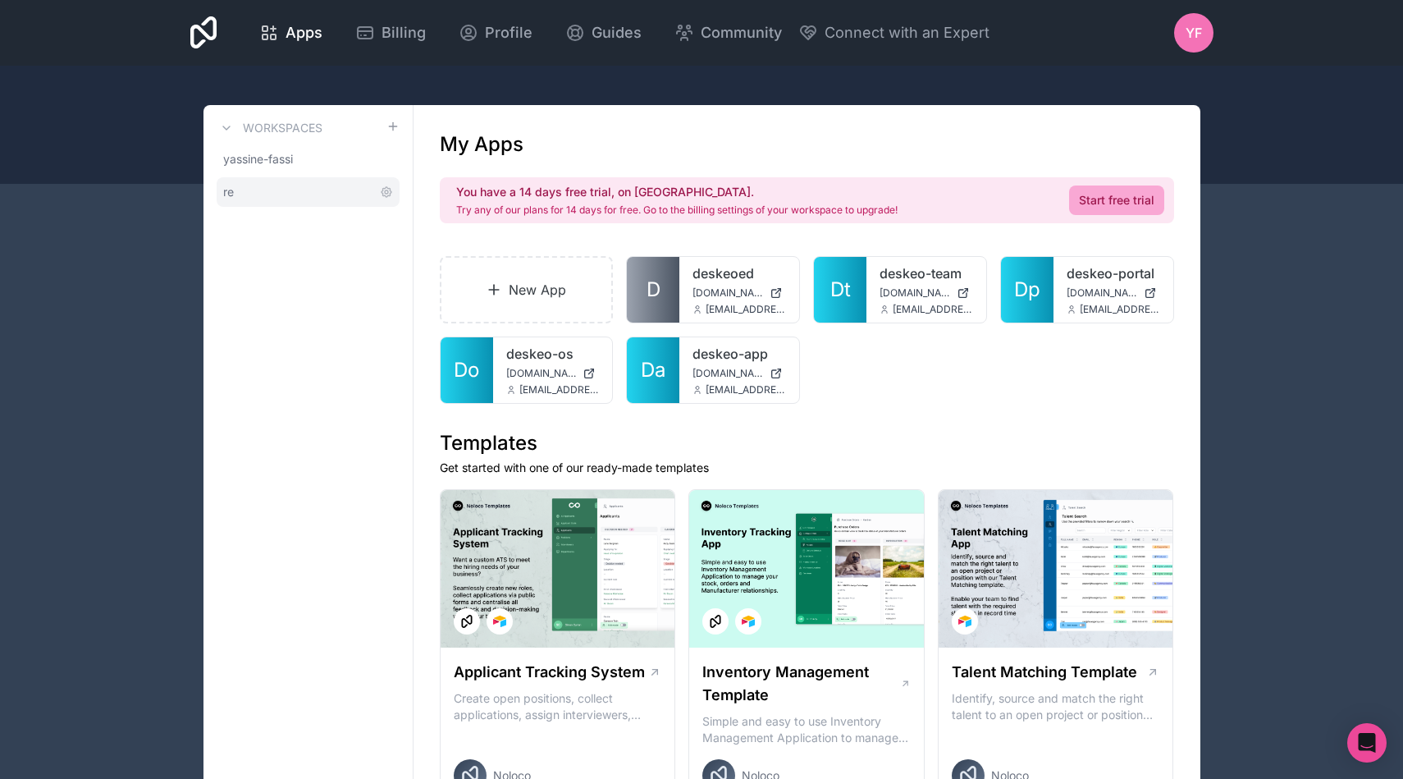
click at [291, 189] on link "re" at bounding box center [308, 192] width 183 height 30
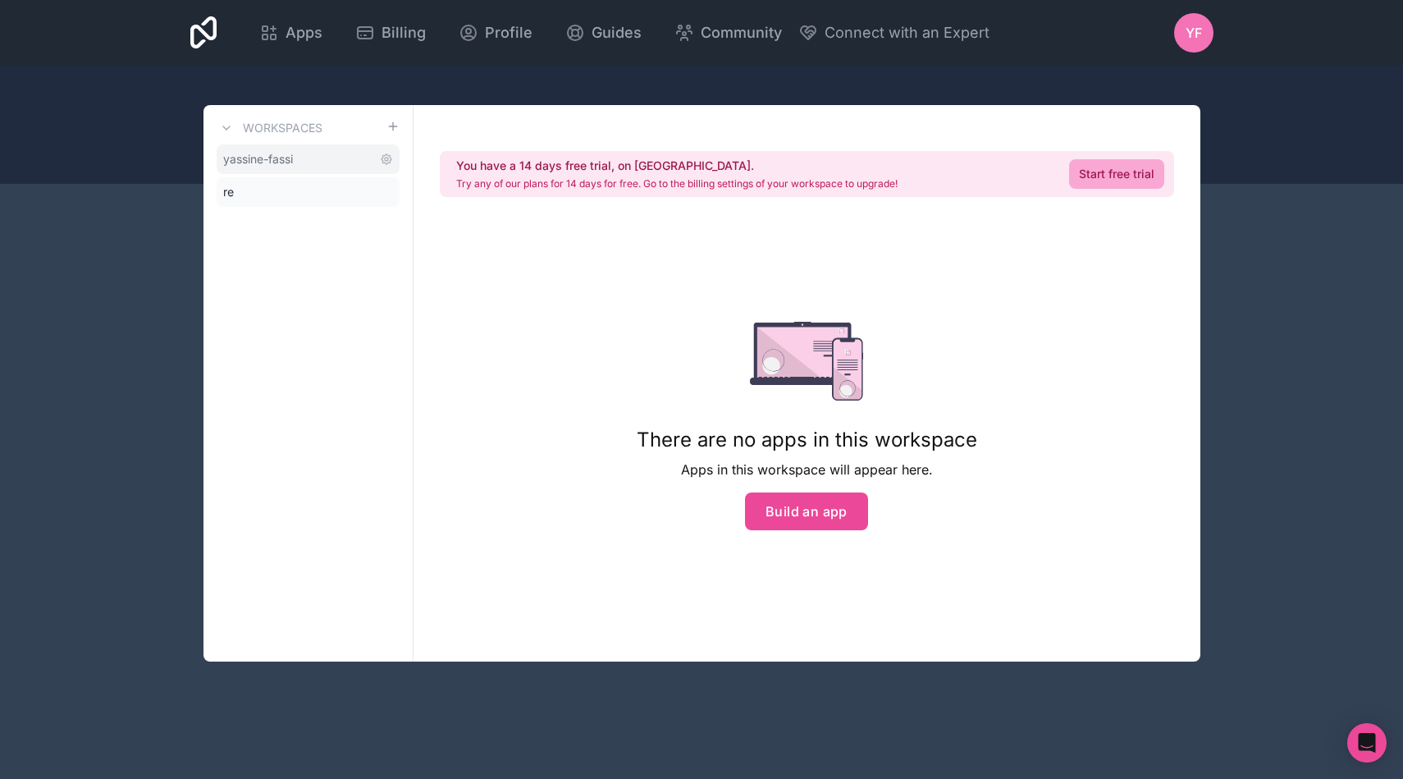
click at [299, 158] on link "yassine-fassi" at bounding box center [308, 159] width 183 height 30
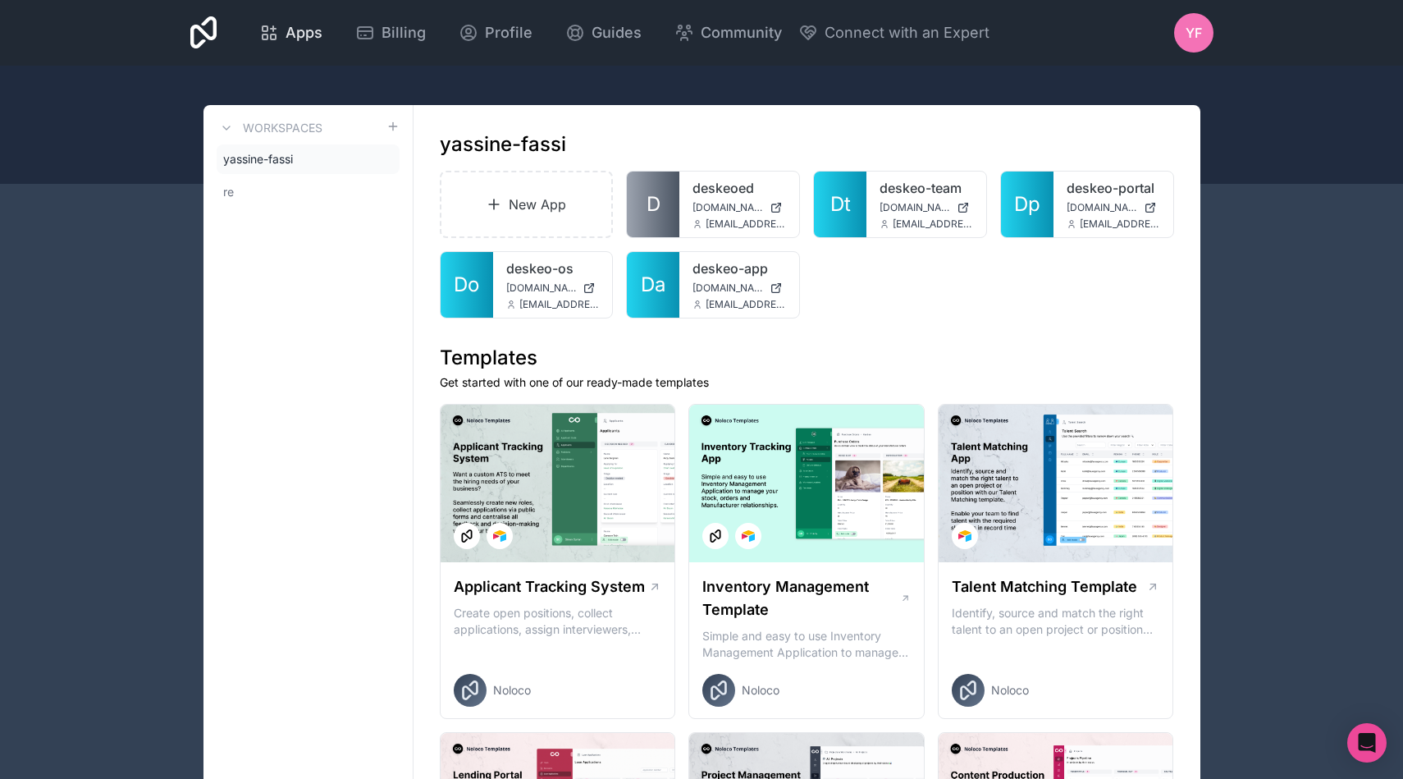
click at [286, 30] on span "Apps" at bounding box center [304, 32] width 37 height 23
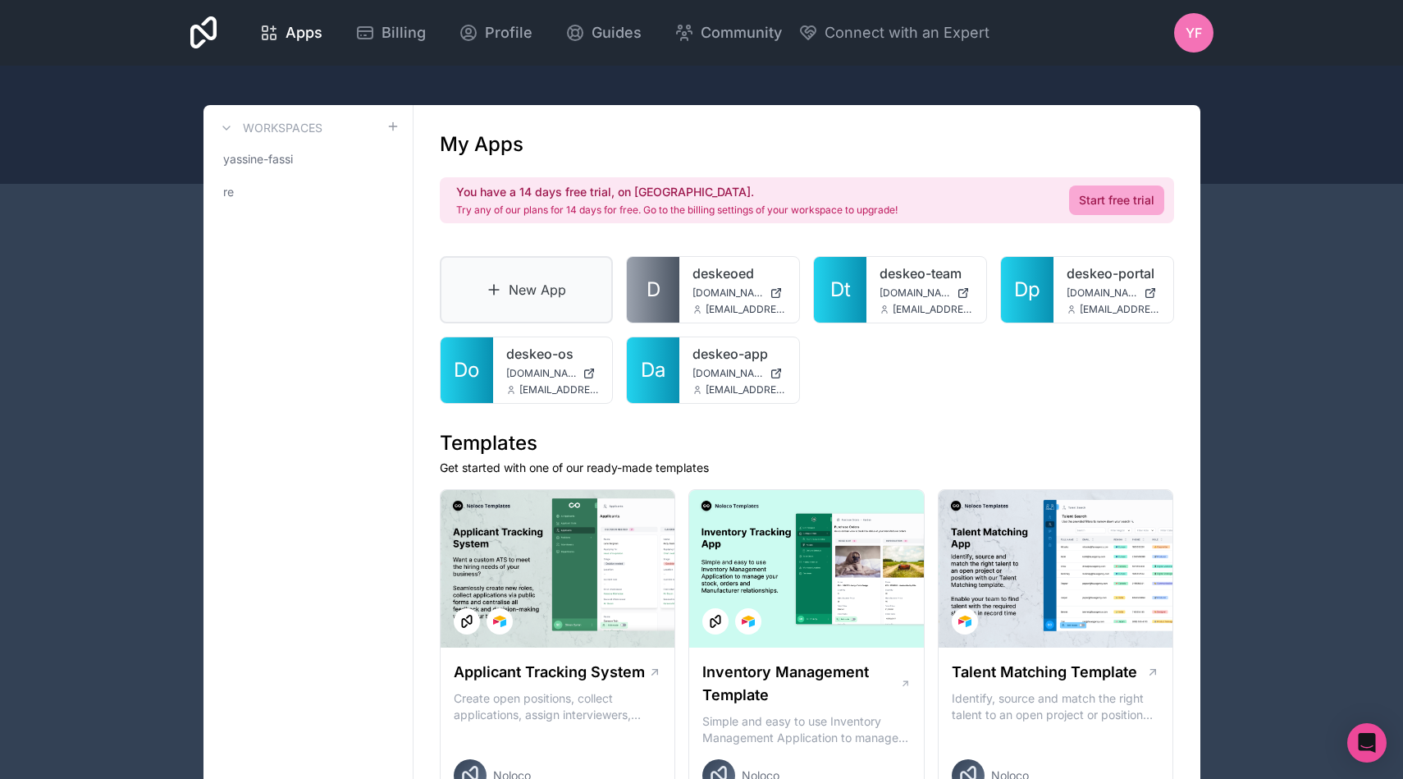
click at [567, 283] on link "New App" at bounding box center [527, 289] width 174 height 67
click at [1205, 32] on div "YF" at bounding box center [1193, 32] width 39 height 39
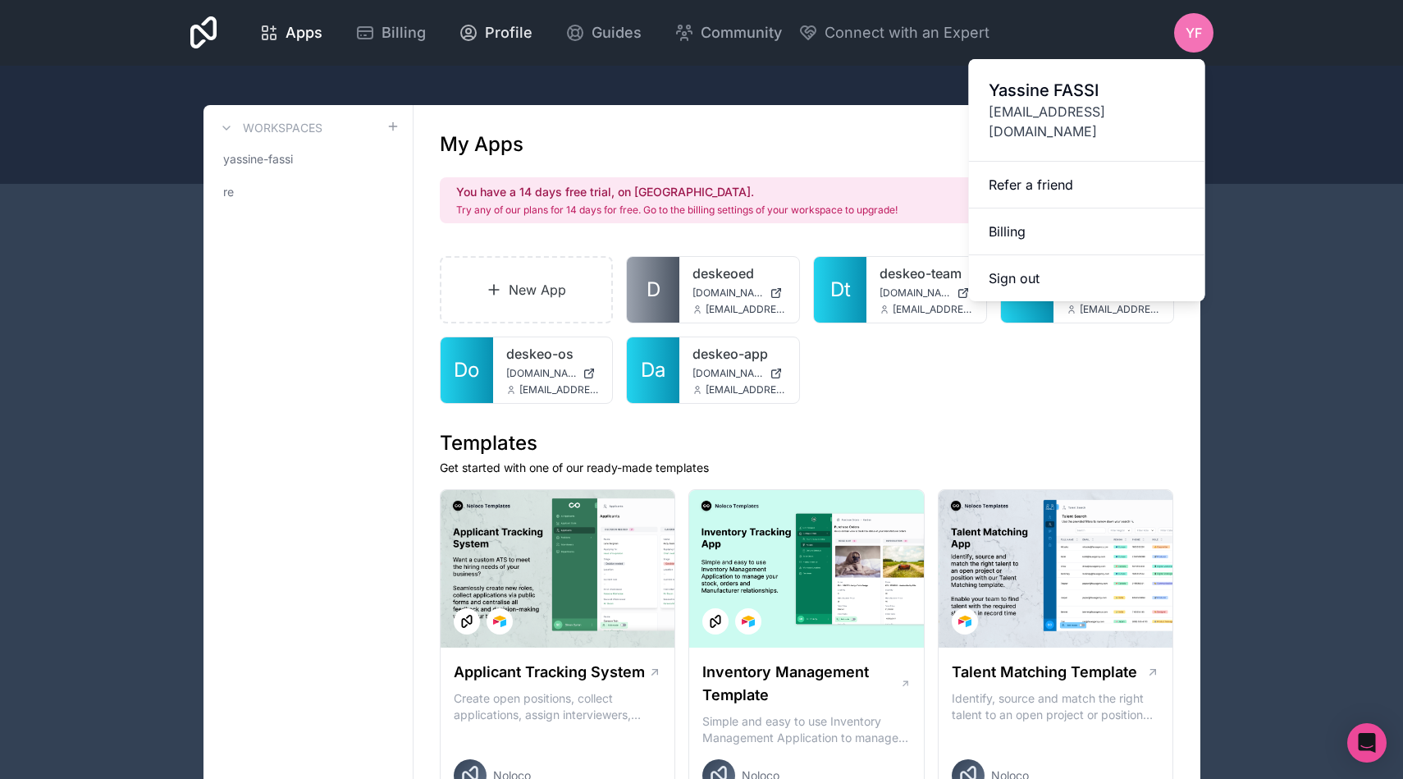
click at [501, 37] on span "Profile" at bounding box center [509, 32] width 48 height 23
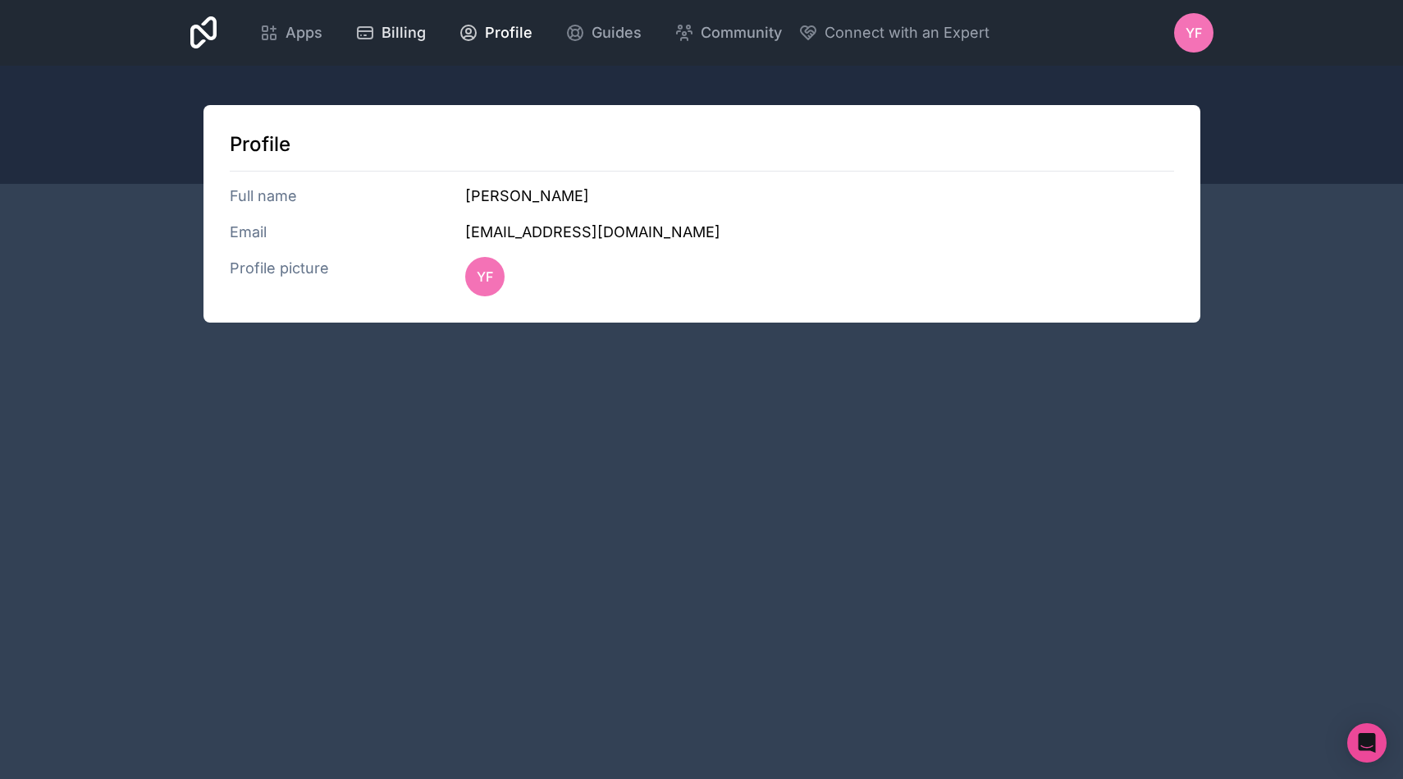
click at [405, 39] on span "Billing" at bounding box center [404, 32] width 44 height 23
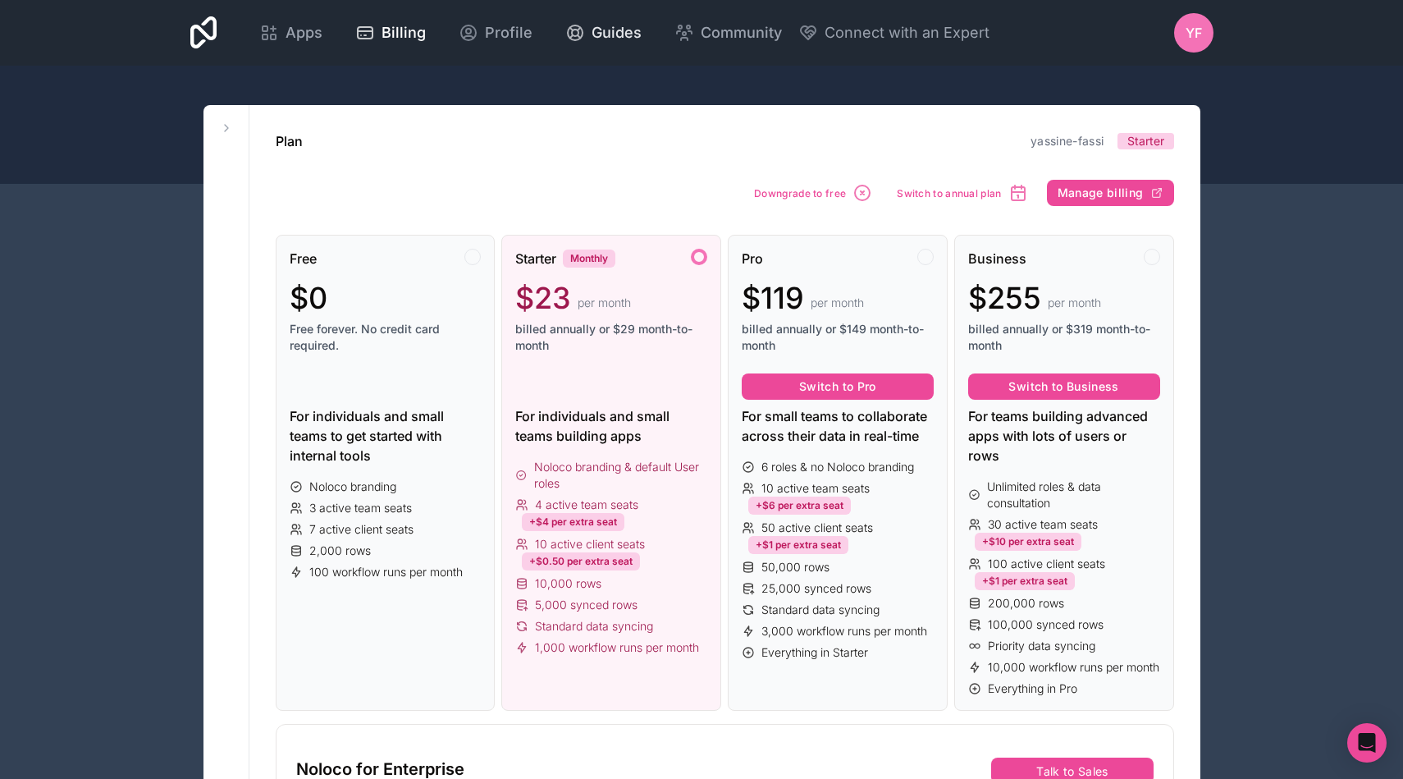
click at [628, 36] on span "Guides" at bounding box center [617, 32] width 50 height 23
click at [581, 33] on div "Guides" at bounding box center [603, 32] width 76 height 23
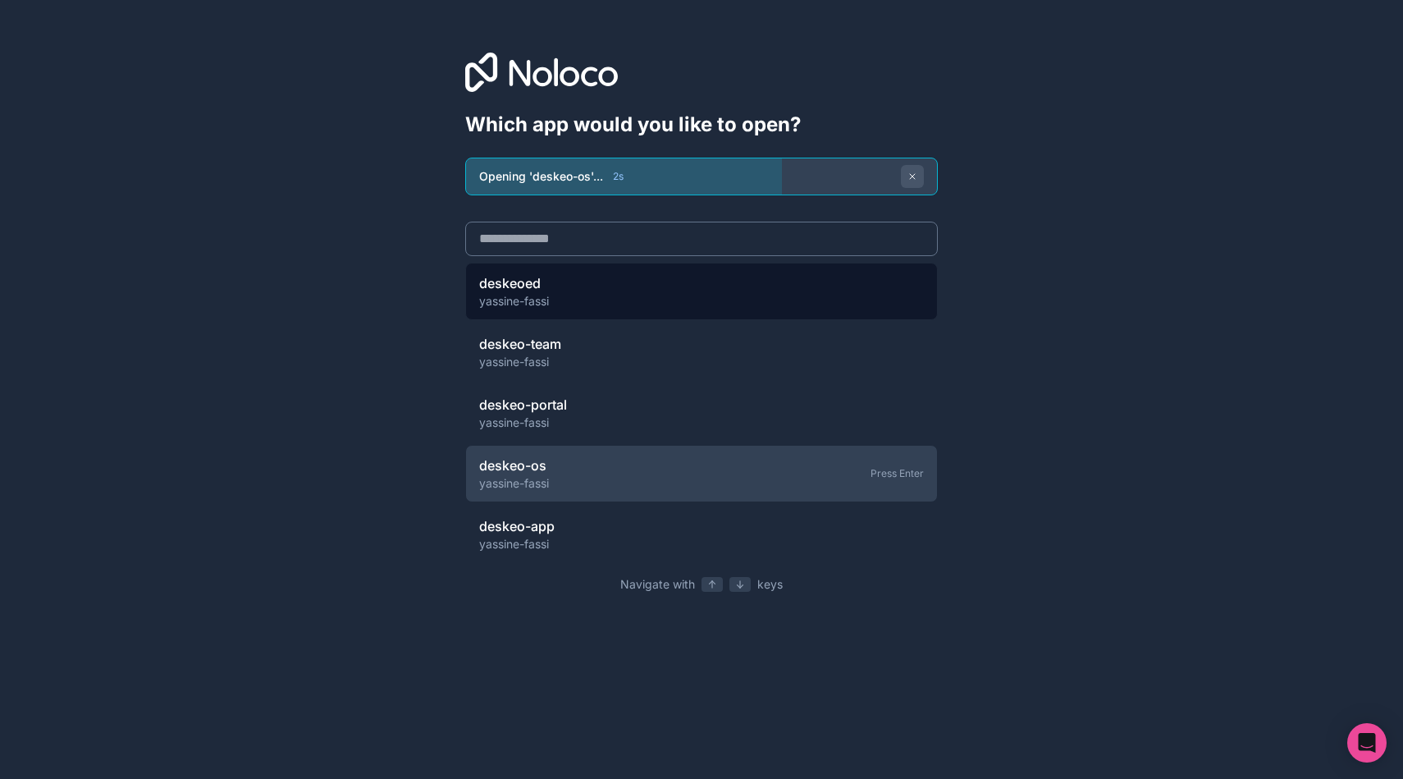
click at [579, 281] on div "deskeoed yassine-fassi" at bounding box center [701, 291] width 473 height 57
